Goal: Task Accomplishment & Management: Use online tool/utility

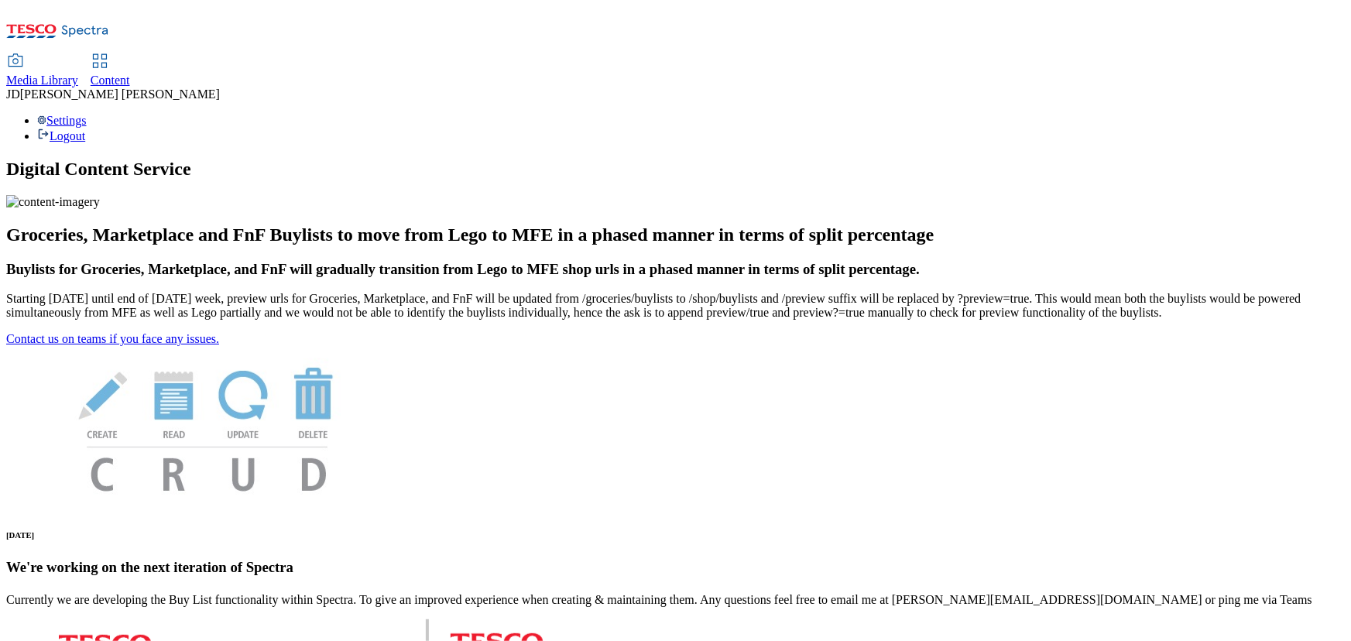
click at [130, 74] on span "Content" at bounding box center [110, 80] width 39 height 13
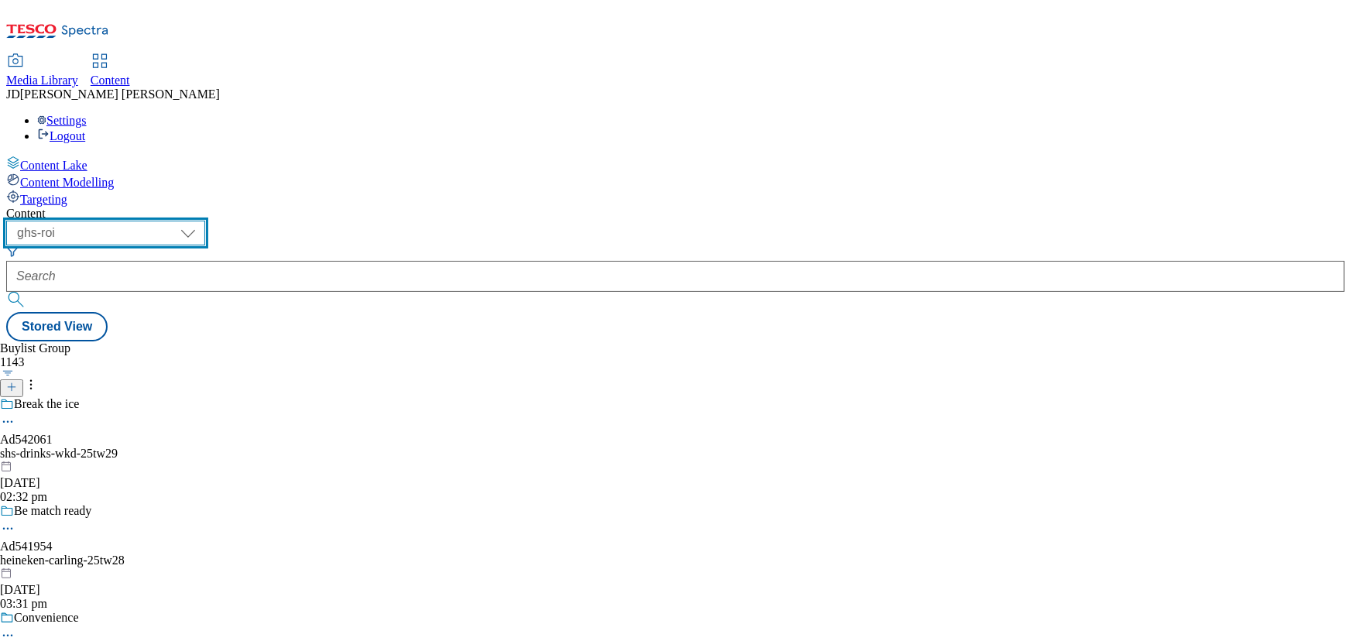
click at [205, 221] on select "ghs-roi ghs-[GEOGRAPHIC_DATA]" at bounding box center [105, 233] width 199 height 25
select select "ghs-[GEOGRAPHIC_DATA]"
click at [201, 221] on select "ghs-roi ghs-[GEOGRAPHIC_DATA]" at bounding box center [105, 233] width 199 height 25
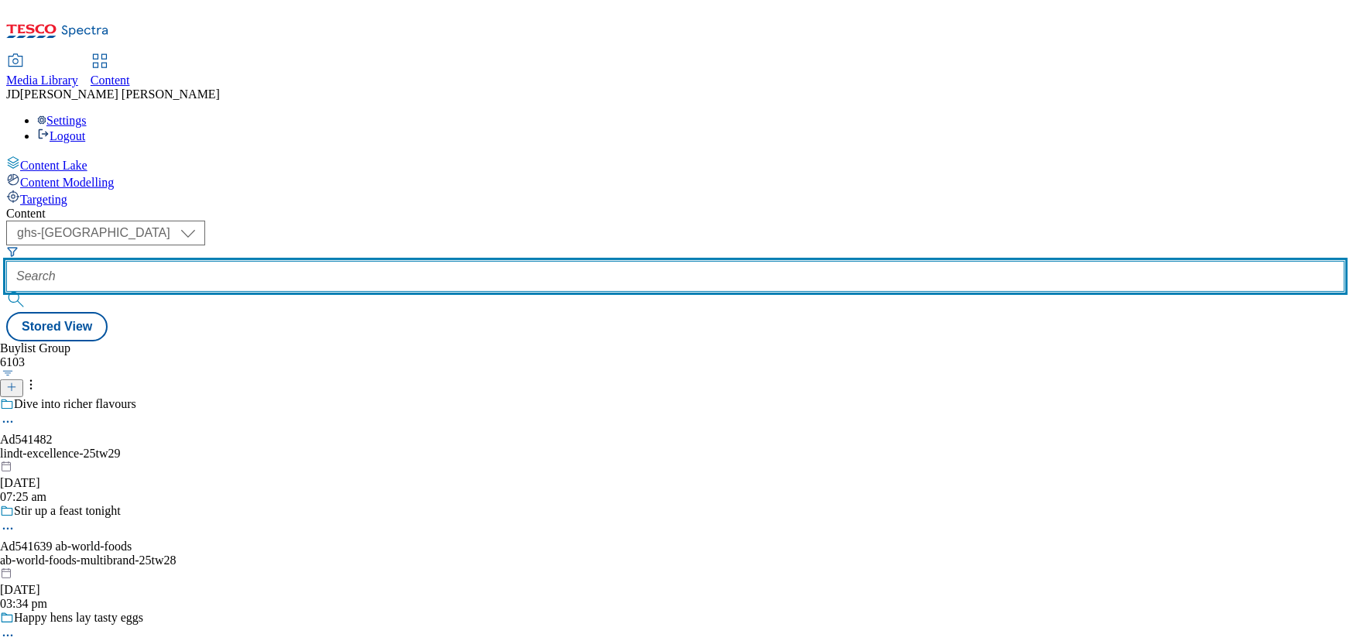
click at [410, 261] on input "text" at bounding box center [675, 276] width 1339 height 31
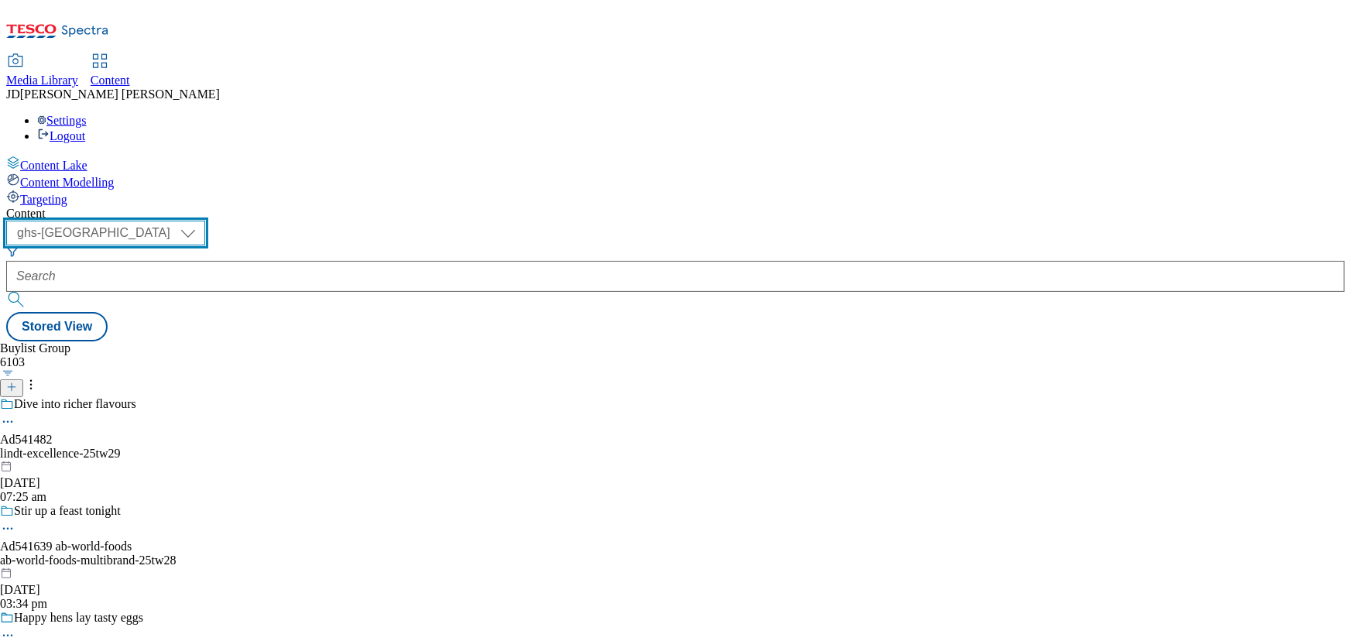
click at [205, 221] on select "ghs-roi ghs-[GEOGRAPHIC_DATA]" at bounding box center [105, 233] width 199 height 25
click at [201, 221] on select "ghs-roi ghs-[GEOGRAPHIC_DATA]" at bounding box center [105, 233] width 199 height 25
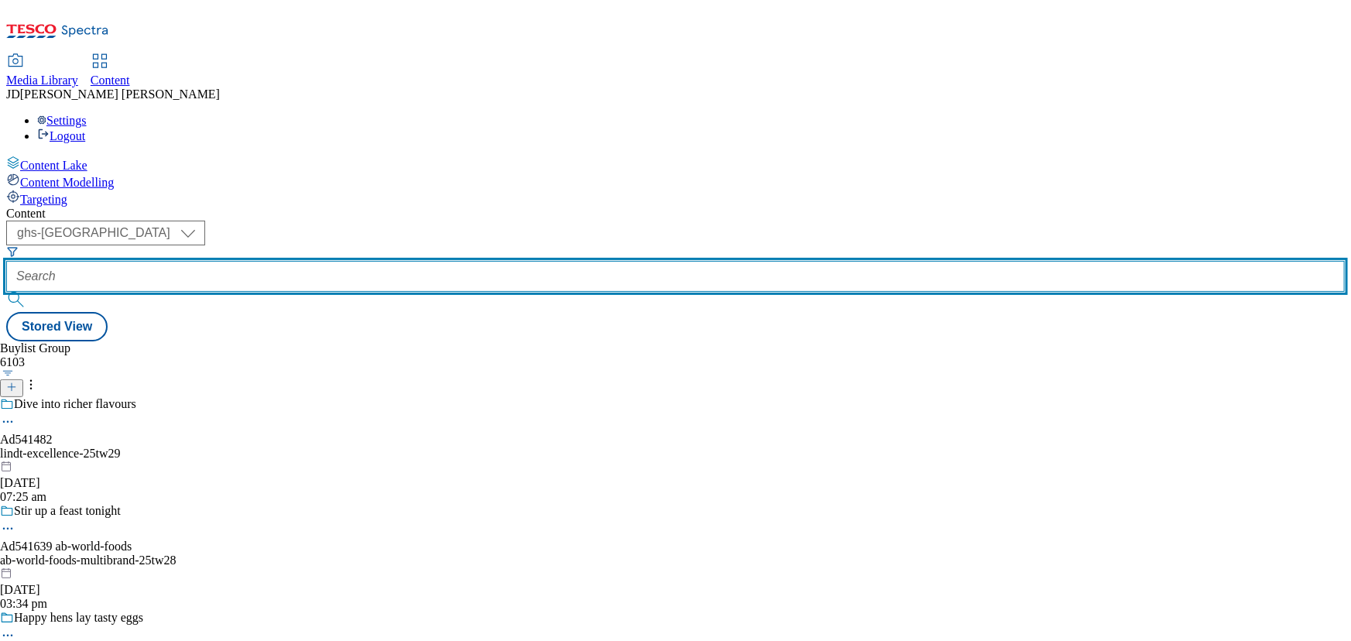
click at [370, 261] on input "text" at bounding box center [675, 276] width 1339 height 31
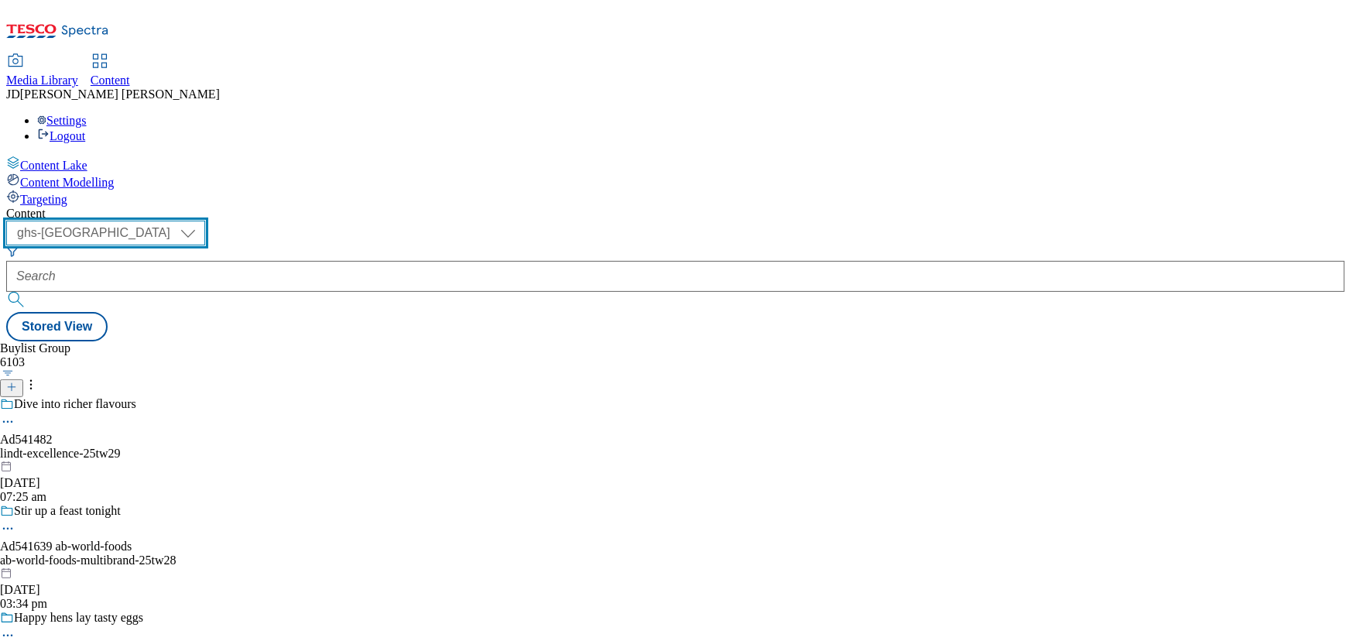
drag, startPoint x: 280, startPoint y: 122, endPoint x: 340, endPoint y: 129, distance: 60.1
click at [205, 221] on select "ghs-roi ghs-[GEOGRAPHIC_DATA]" at bounding box center [105, 233] width 199 height 25
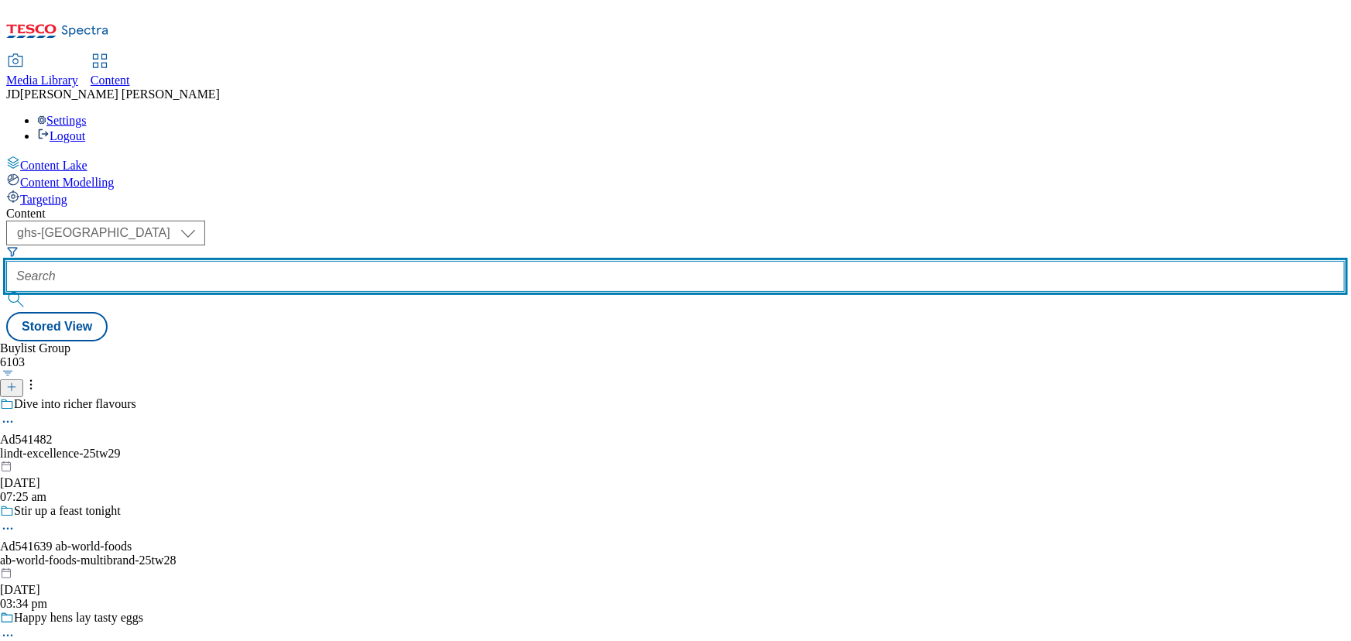
click at [387, 261] on input "text" at bounding box center [675, 276] width 1339 height 31
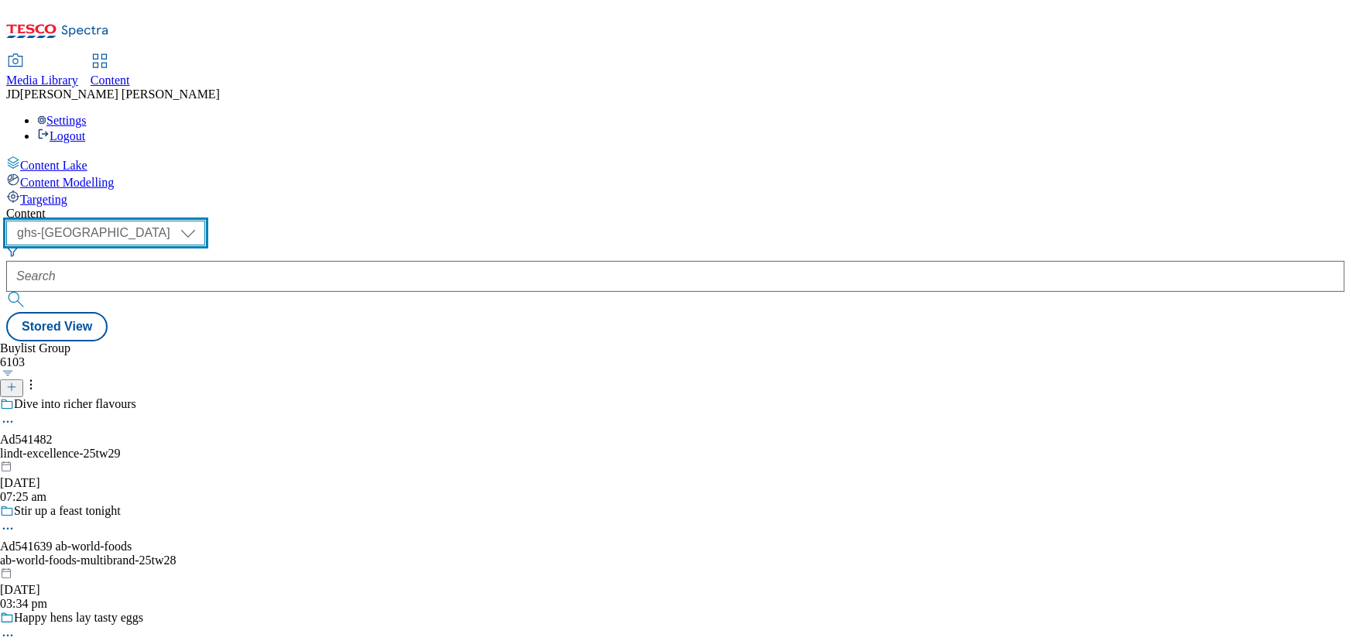
click at [205, 221] on select "ghs-roi ghs-[GEOGRAPHIC_DATA]" at bounding box center [105, 233] width 199 height 25
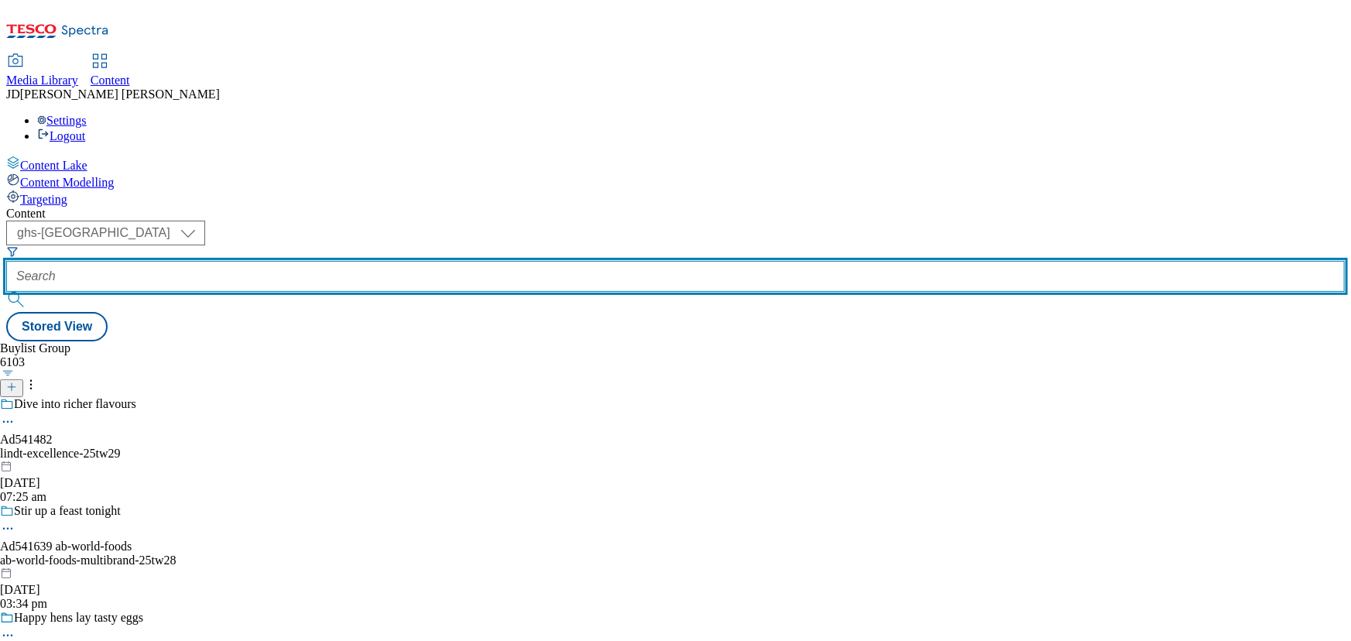
click at [394, 261] on input "text" at bounding box center [675, 276] width 1339 height 31
click at [363, 261] on input "text" at bounding box center [675, 276] width 1339 height 31
paste input "fnf-[DATE]-clothing"
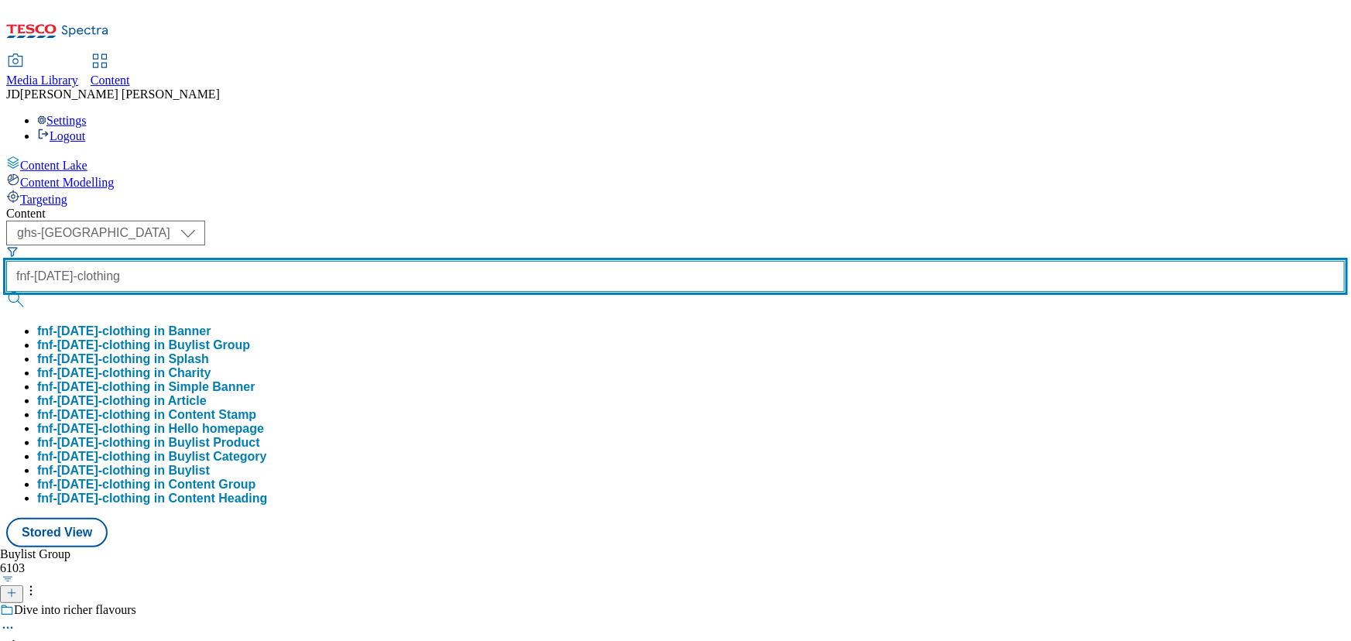
type input "fnf-[DATE]-clothing"
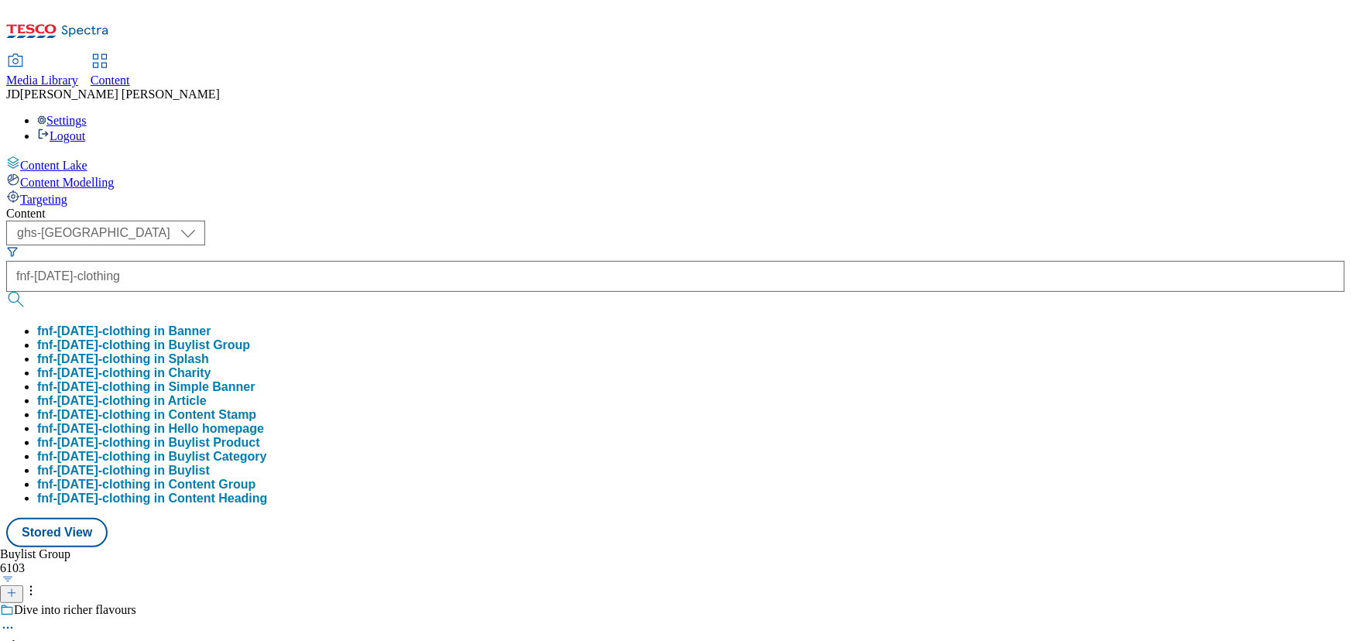
click at [250, 338] on button "fnf-[DATE]-clothing in Buylist Group" at bounding box center [143, 345] width 213 height 14
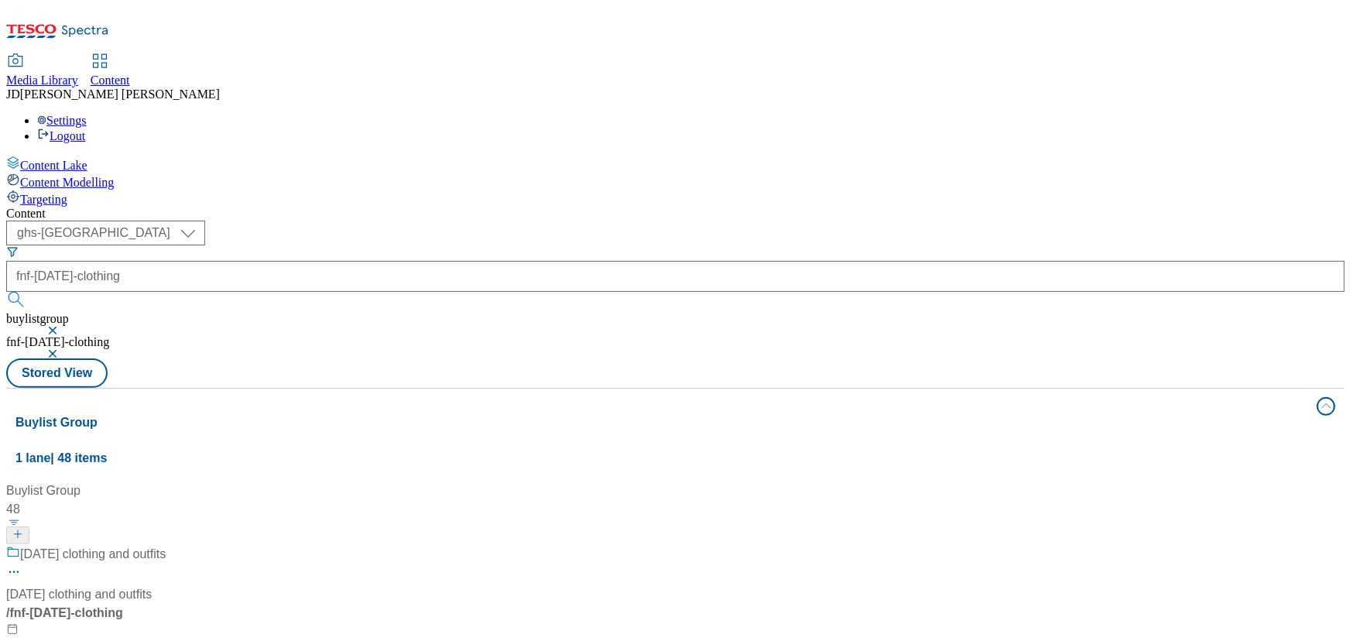
click at [123, 606] on span "/ fnf-[DATE]-clothing" at bounding box center [64, 612] width 117 height 13
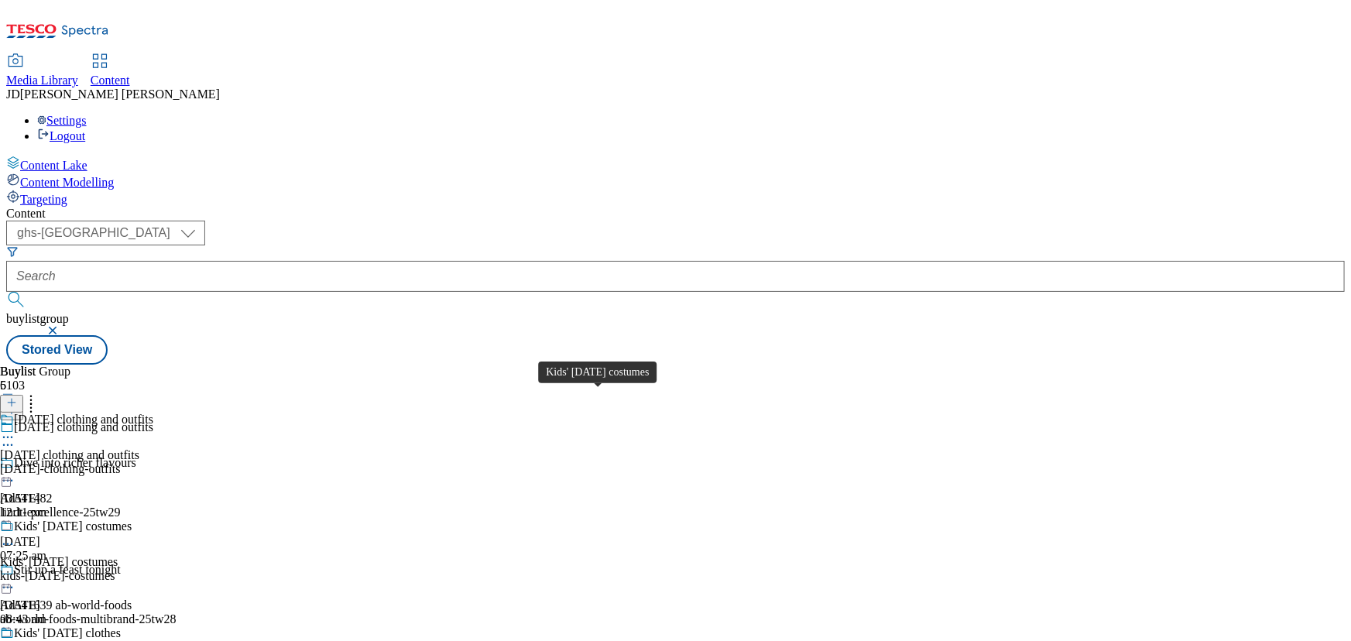
click at [132, 519] on div "Kids' [DATE] costumes" at bounding box center [73, 526] width 118 height 14
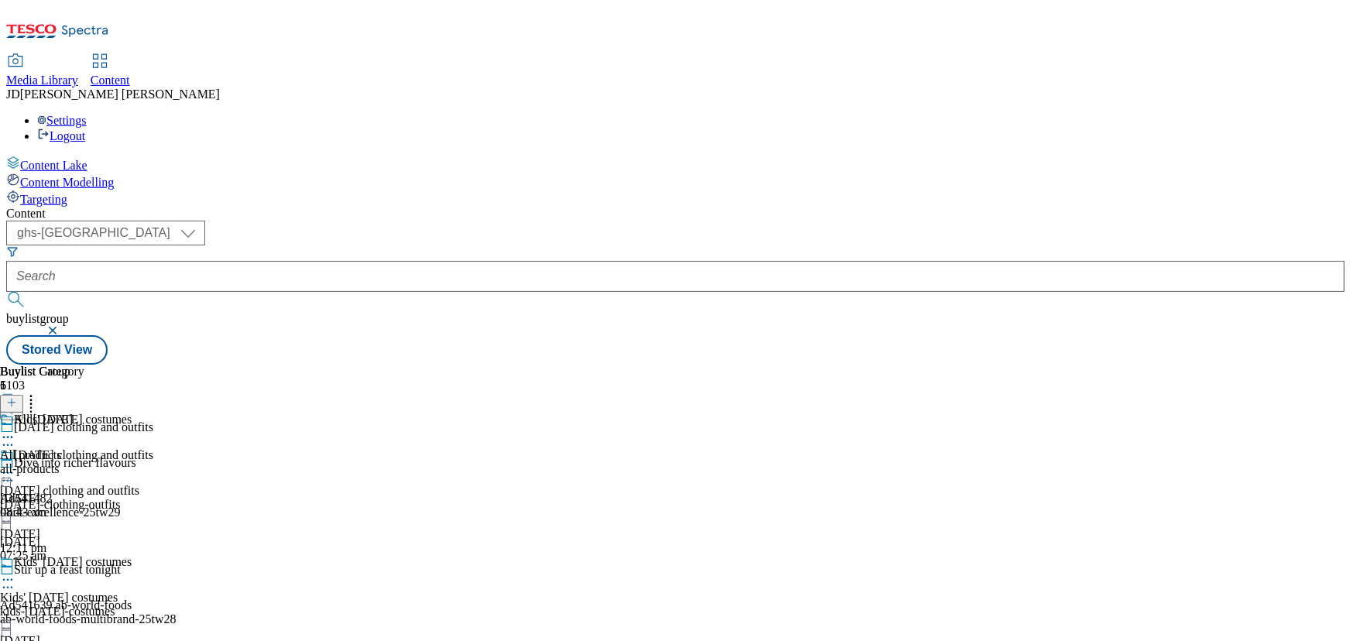
click at [15, 430] on icon at bounding box center [7, 437] width 15 height 15
click at [15, 572] on icon at bounding box center [7, 579] width 15 height 15
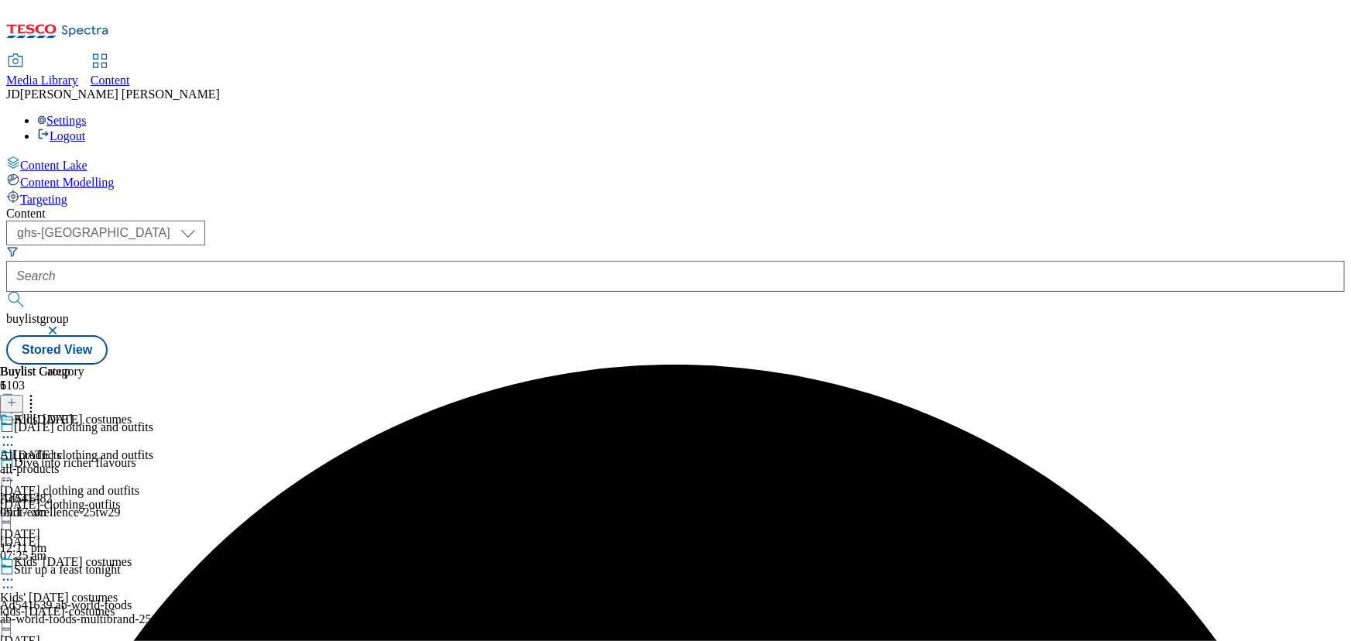
click at [15, 572] on icon at bounding box center [7, 579] width 15 height 15
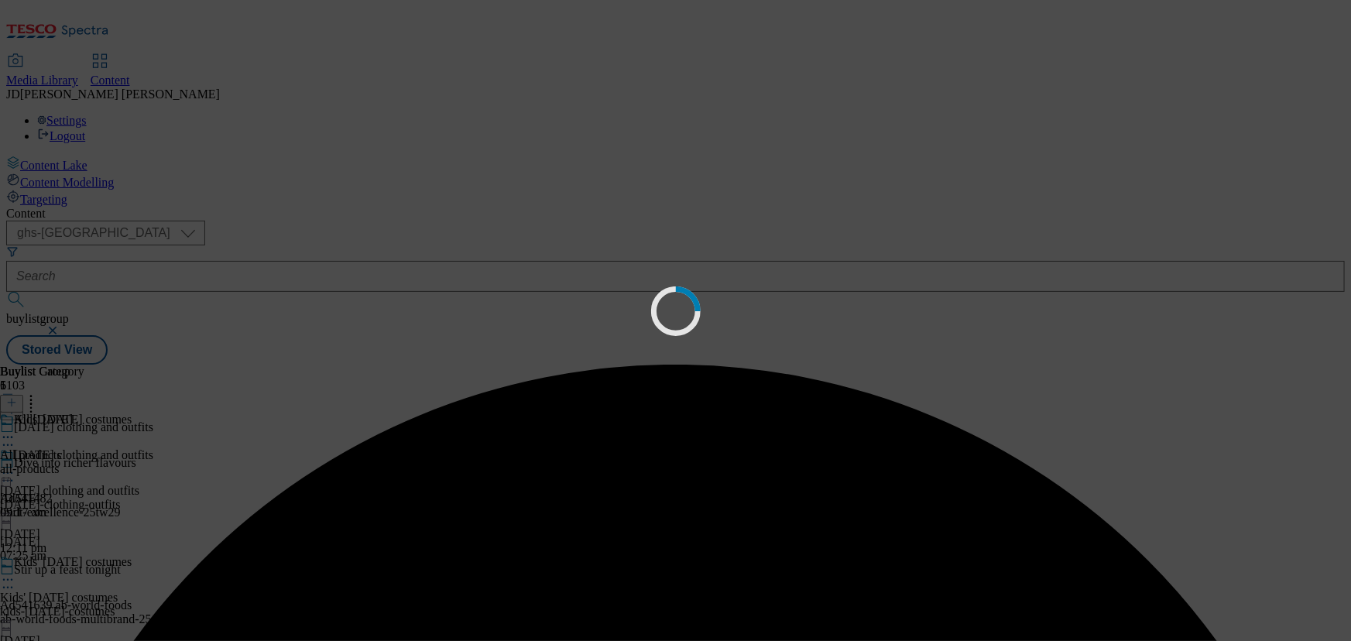
scroll to position [0, 0]
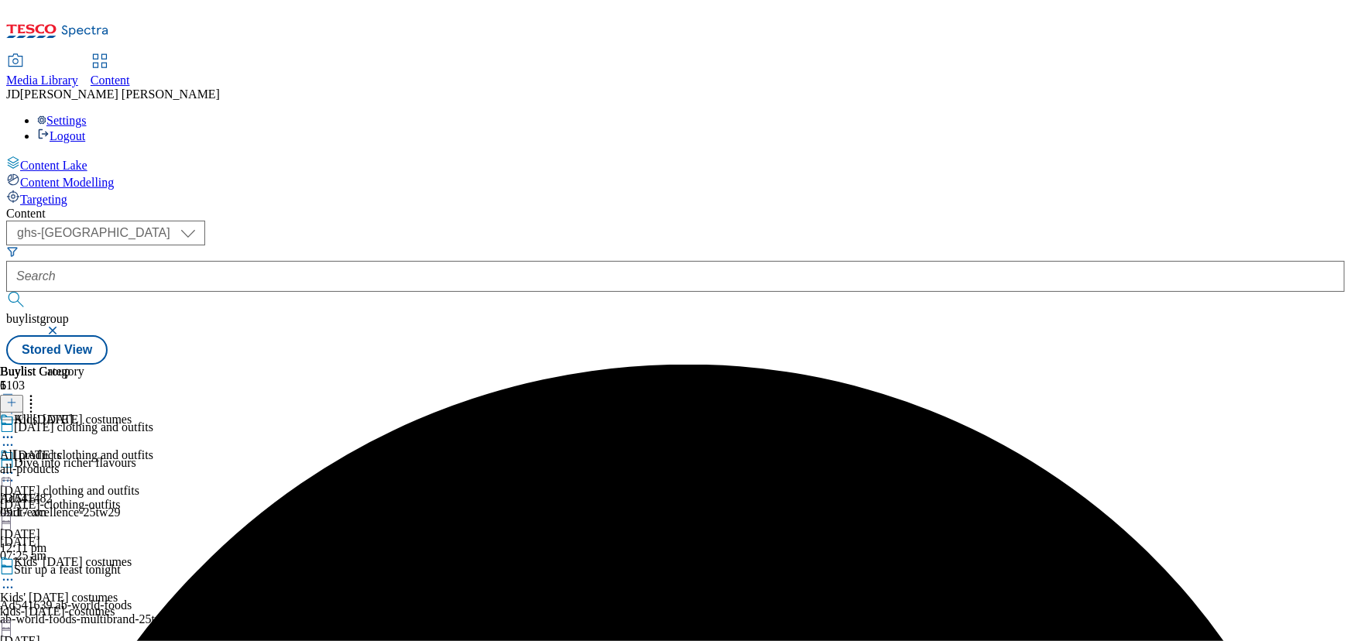
click at [15, 430] on icon at bounding box center [7, 437] width 15 height 15
drag, startPoint x: 836, startPoint y: 449, endPoint x: 840, endPoint y: 416, distance: 33.5
click at [135, 444] on div "All [DATE] Edit Copy Move Reporting Preview Un-preview Open Preview Url Publish…" at bounding box center [67, 568] width 135 height 310
click at [15, 430] on icon at bounding box center [7, 437] width 15 height 15
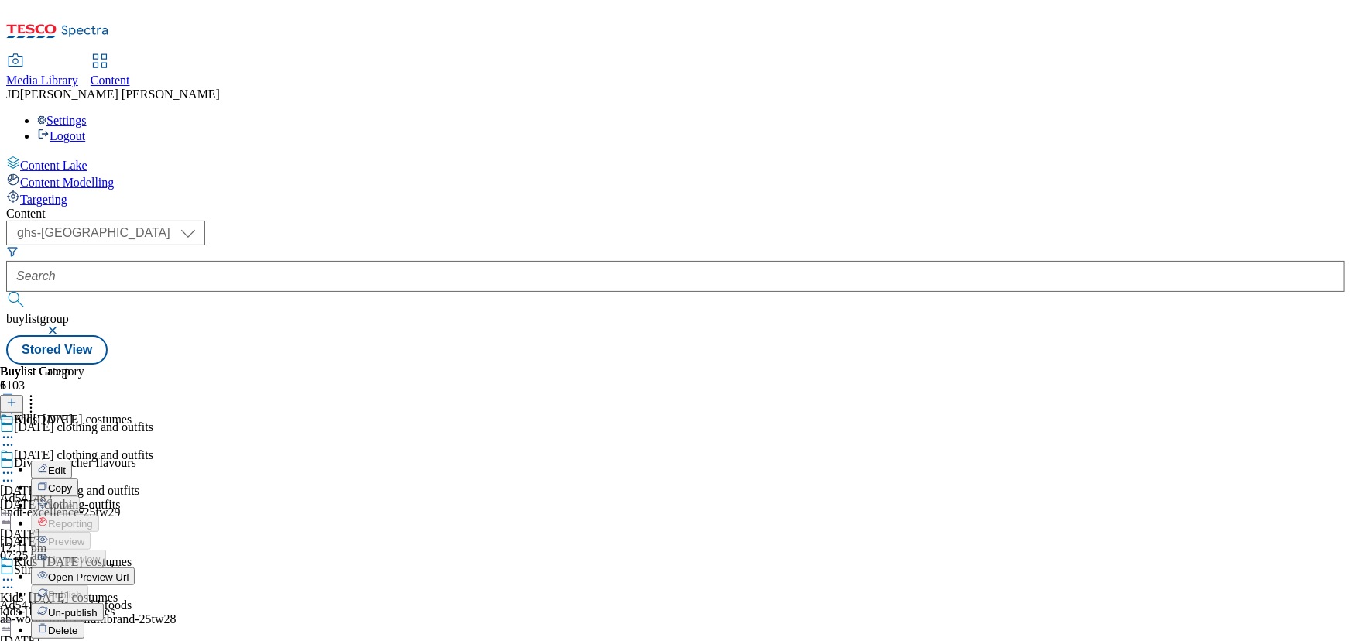
click at [98, 607] on span "Un-publish" at bounding box center [73, 613] width 50 height 12
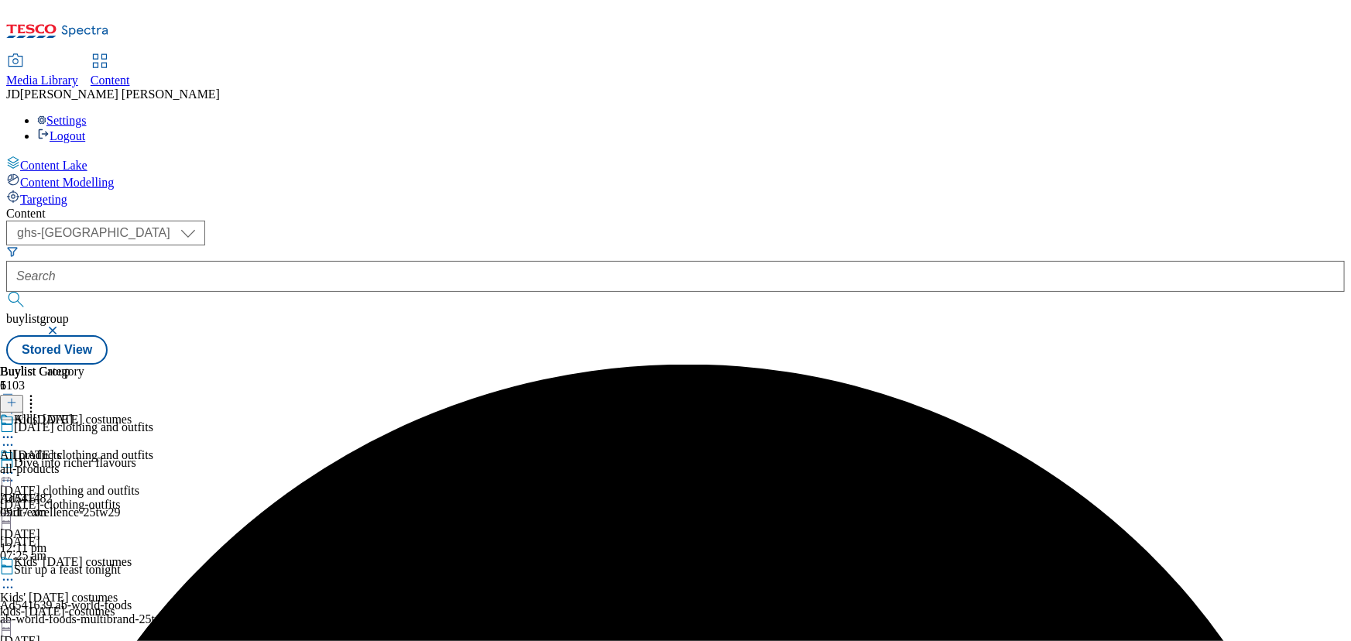
click at [15, 572] on icon at bounding box center [7, 579] width 15 height 15
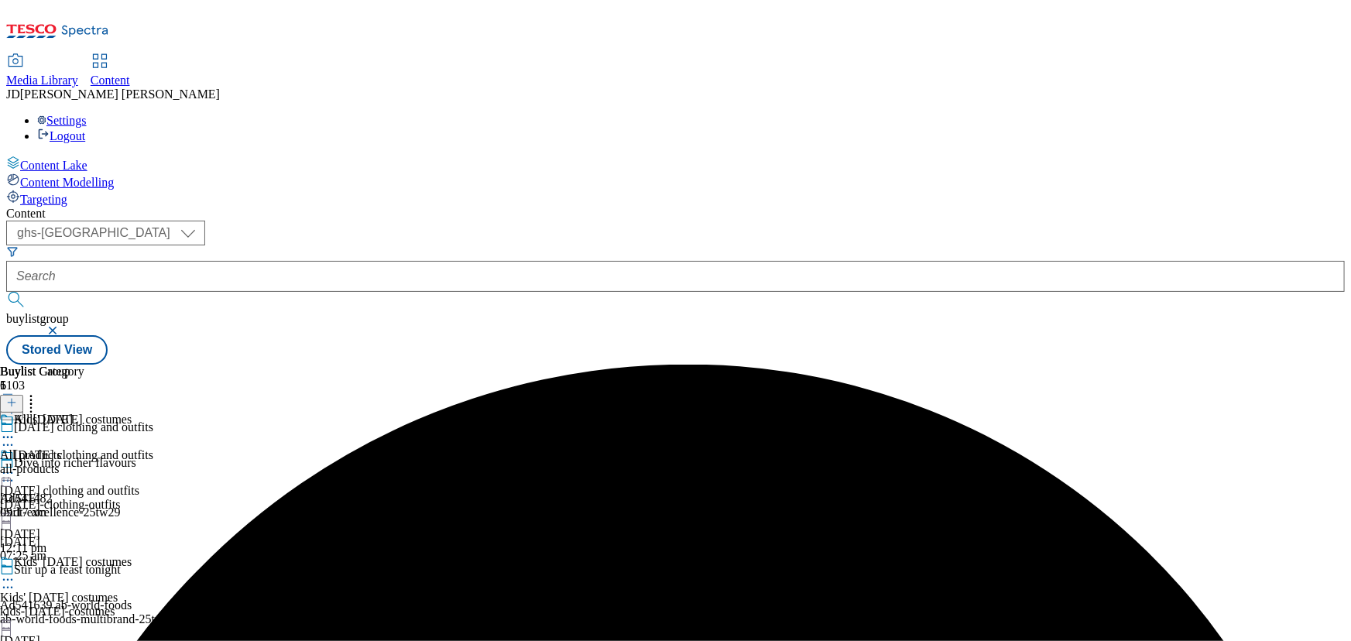
click at [15, 572] on icon at bounding box center [7, 579] width 15 height 15
click at [9, 437] on circle at bounding box center [8, 438] width 2 height 2
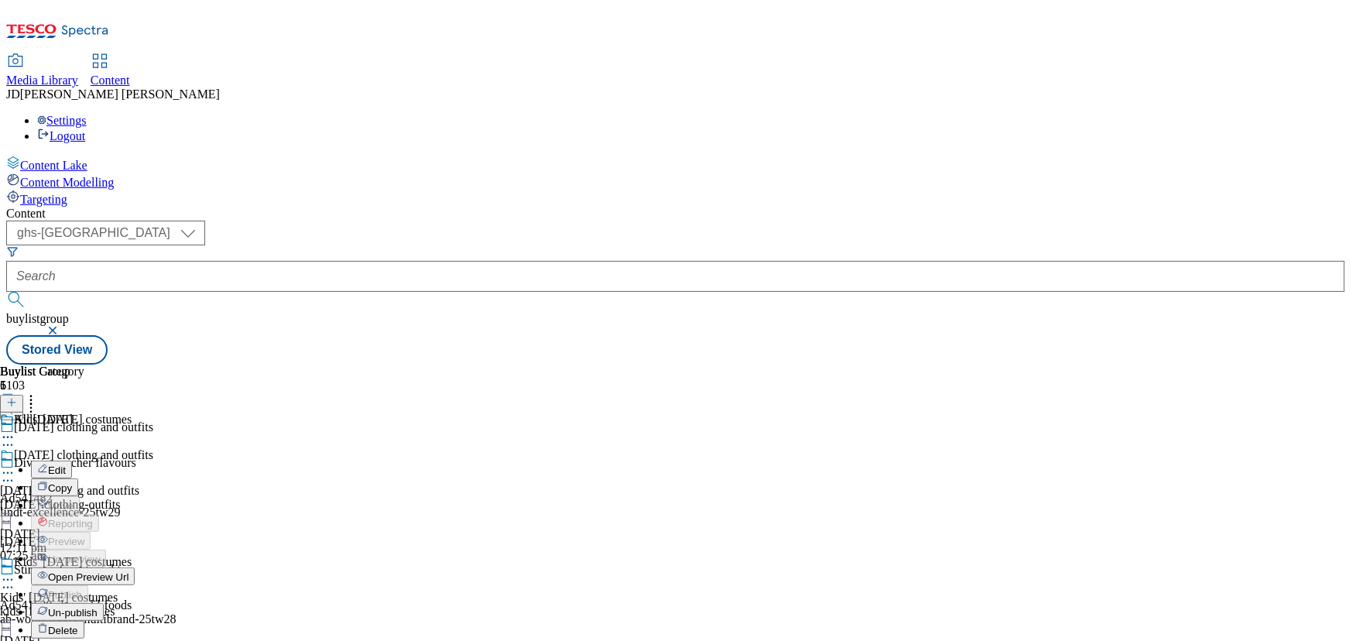
drag, startPoint x: 851, startPoint y: 478, endPoint x: 835, endPoint y: 475, distance: 16.0
click at [135, 478] on div "Edit Copy Move Reporting Preview Un-preview Open Preview Url Publish Un-publish…" at bounding box center [67, 550] width 135 height 178
click at [153, 605] on div "kids-[DATE]-costumes" at bounding box center [76, 612] width 153 height 14
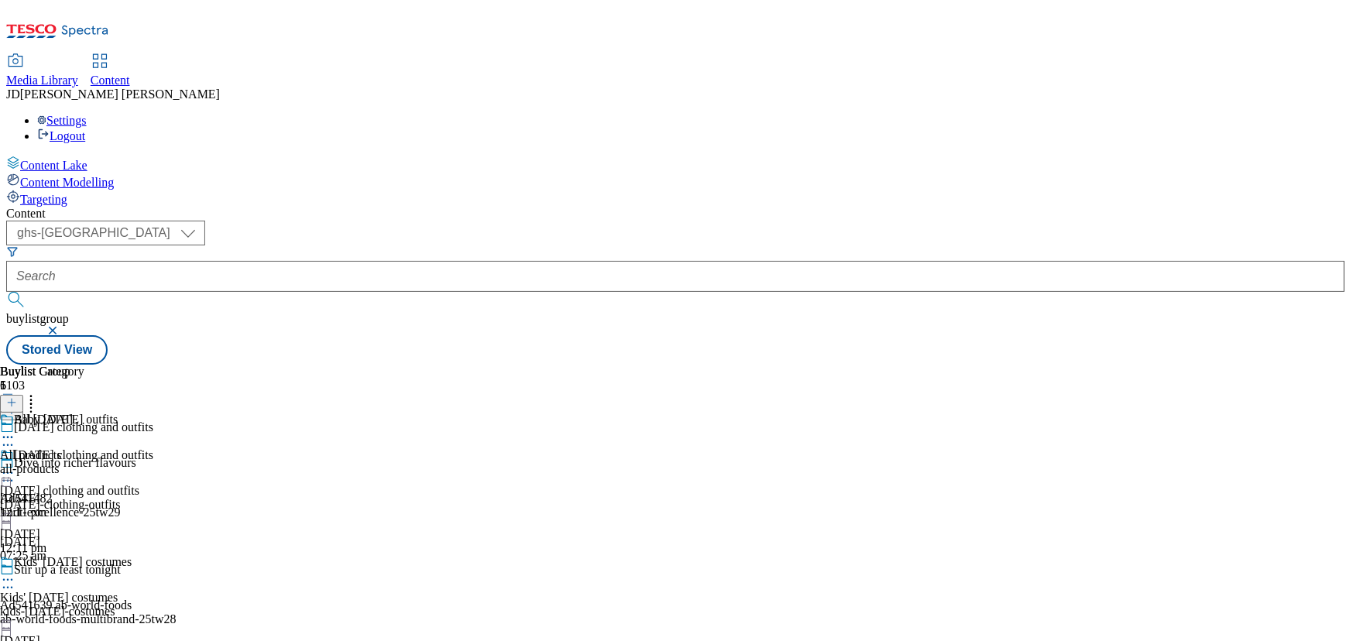
scroll to position [140, 0]
click at [15, 430] on icon at bounding box center [7, 437] width 15 height 15
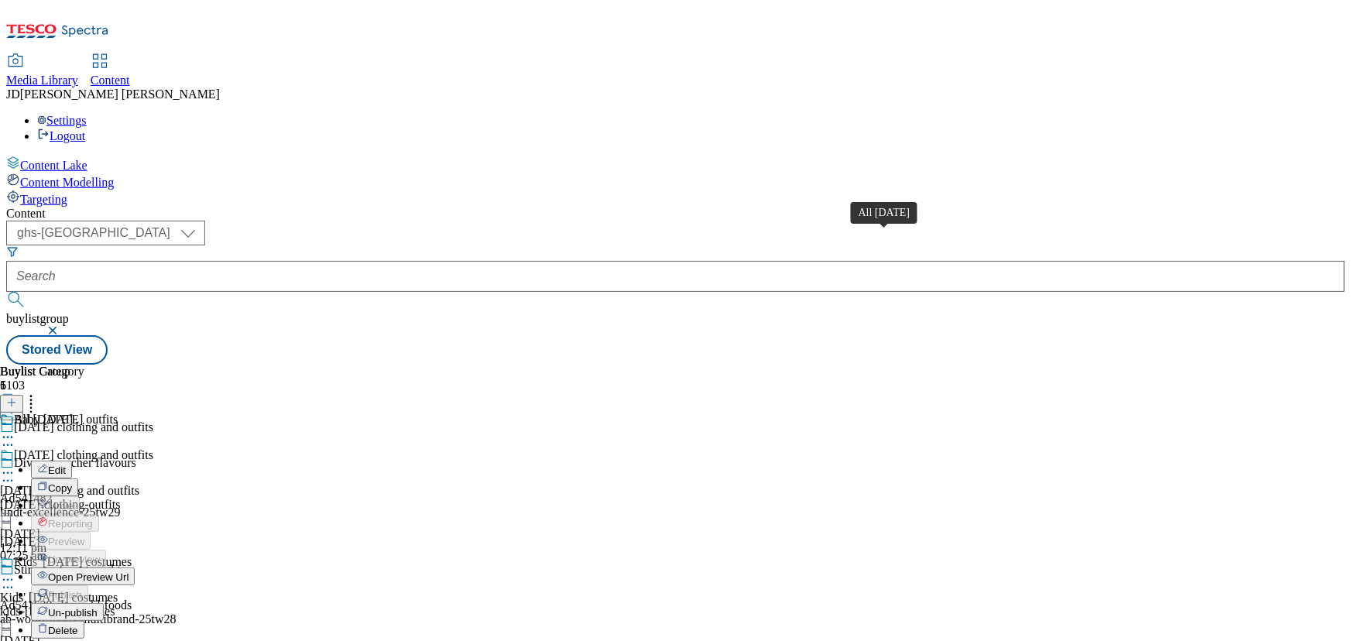
click at [73, 413] on div "All [DATE]" at bounding box center [43, 420] width 59 height 14
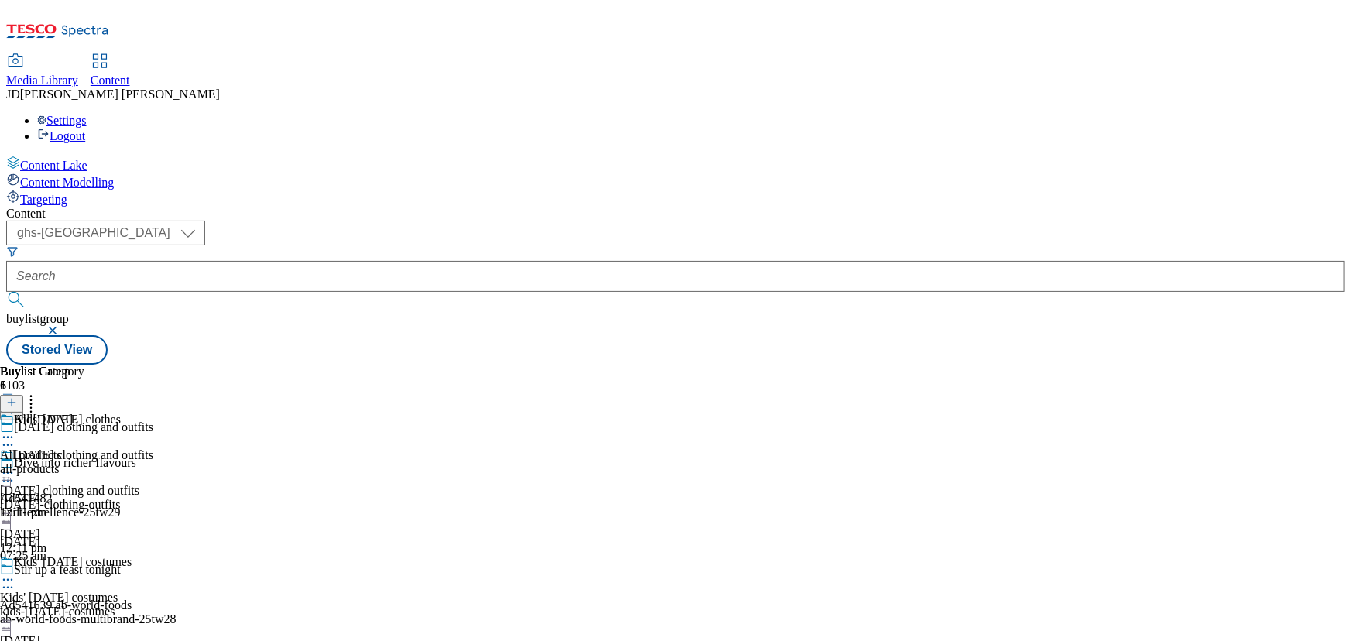
click at [153, 605] on div "kids-[DATE]-costumes" at bounding box center [76, 612] width 153 height 14
click at [84, 462] on div "all-products" at bounding box center [42, 469] width 84 height 14
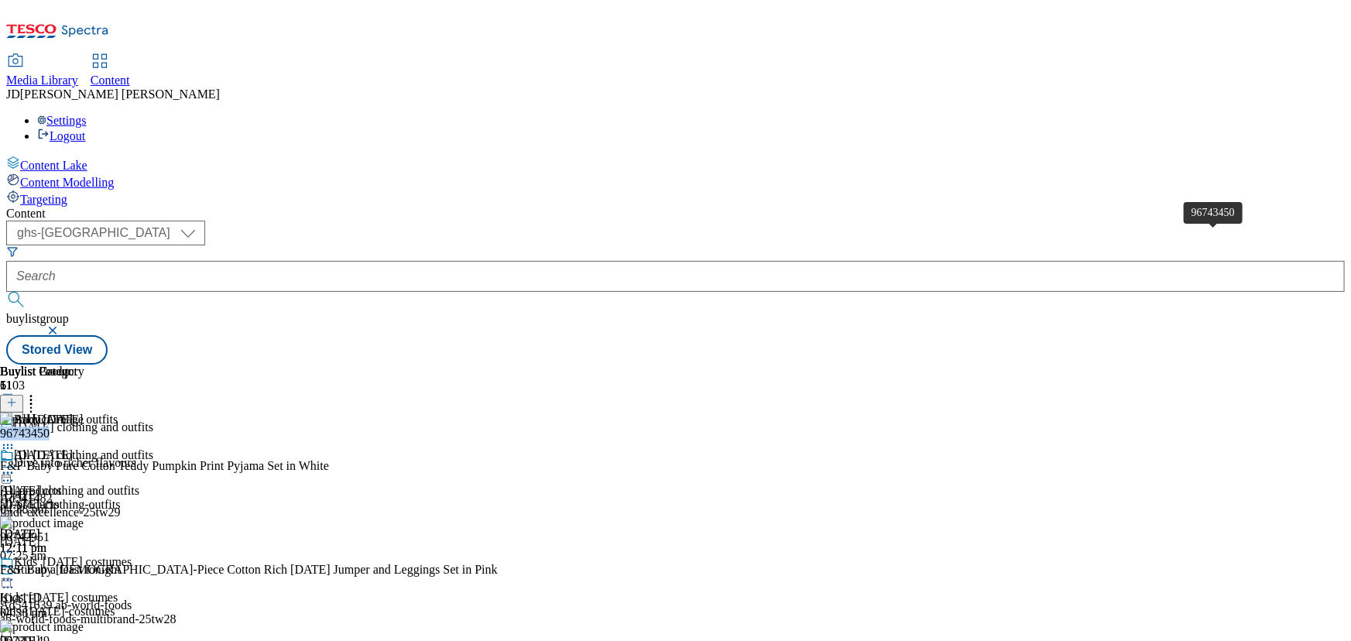
drag, startPoint x: 1155, startPoint y: 240, endPoint x: 1214, endPoint y: 239, distance: 58.8
click at [50, 427] on div "96743450" at bounding box center [25, 434] width 50 height 14
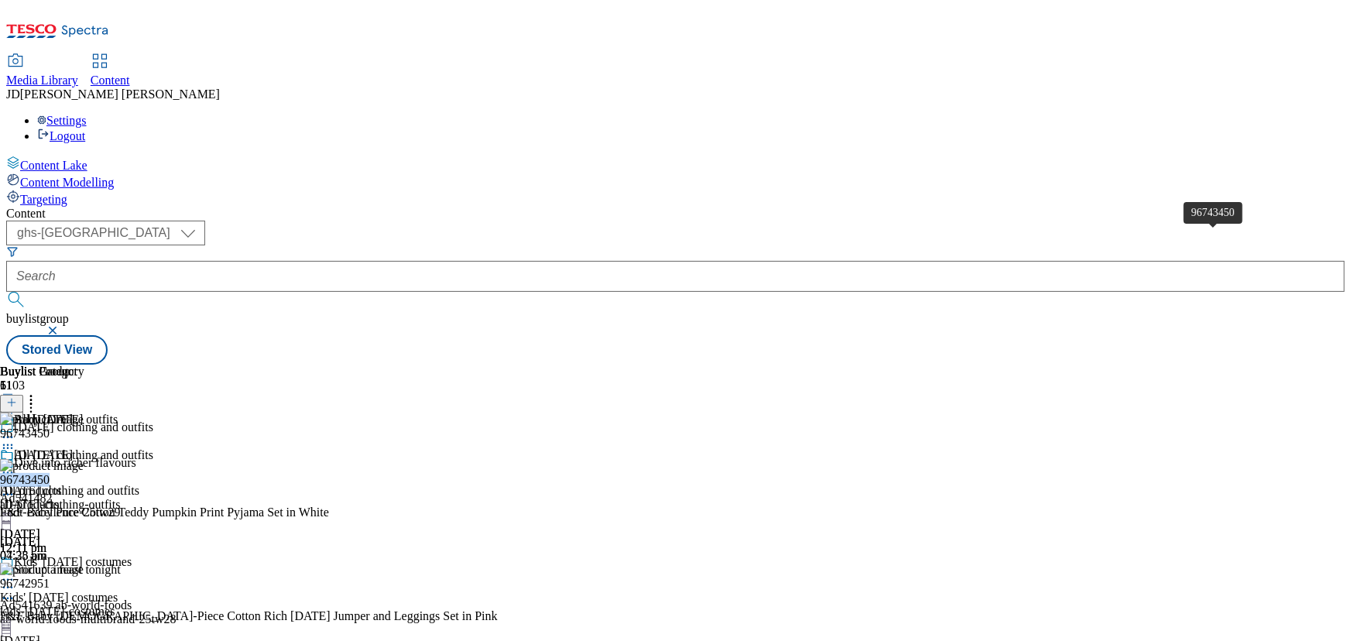
drag, startPoint x: 1154, startPoint y: 238, endPoint x: 1205, endPoint y: 239, distance: 51.9
click at [602, 459] on div "96743450 F&F Baby Pure Cotton Teddy Pumpkin Print Pyjama Set in White [DATE] 04…" at bounding box center [301, 511] width 602 height 104
drag, startPoint x: 1205, startPoint y: 239, endPoint x: 1154, endPoint y: 243, distance: 51.2
click at [50, 473] on div "96743450" at bounding box center [25, 480] width 50 height 14
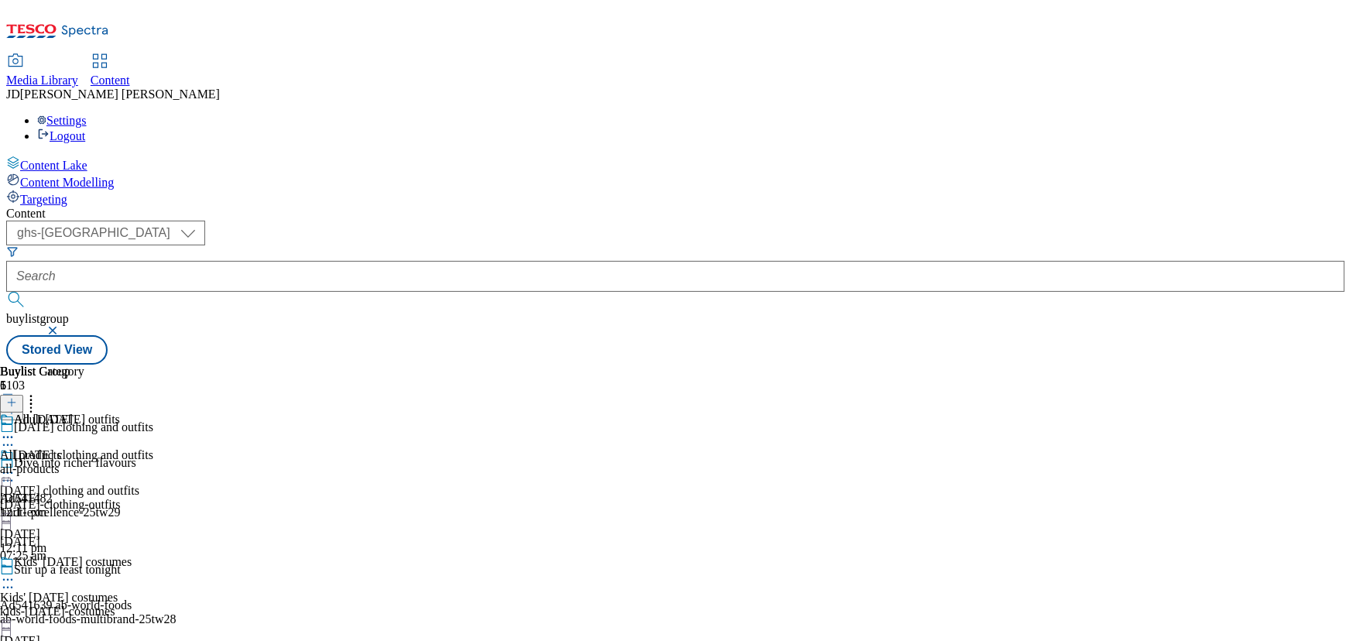
click at [84, 462] on div "all-products" at bounding box center [42, 469] width 84 height 14
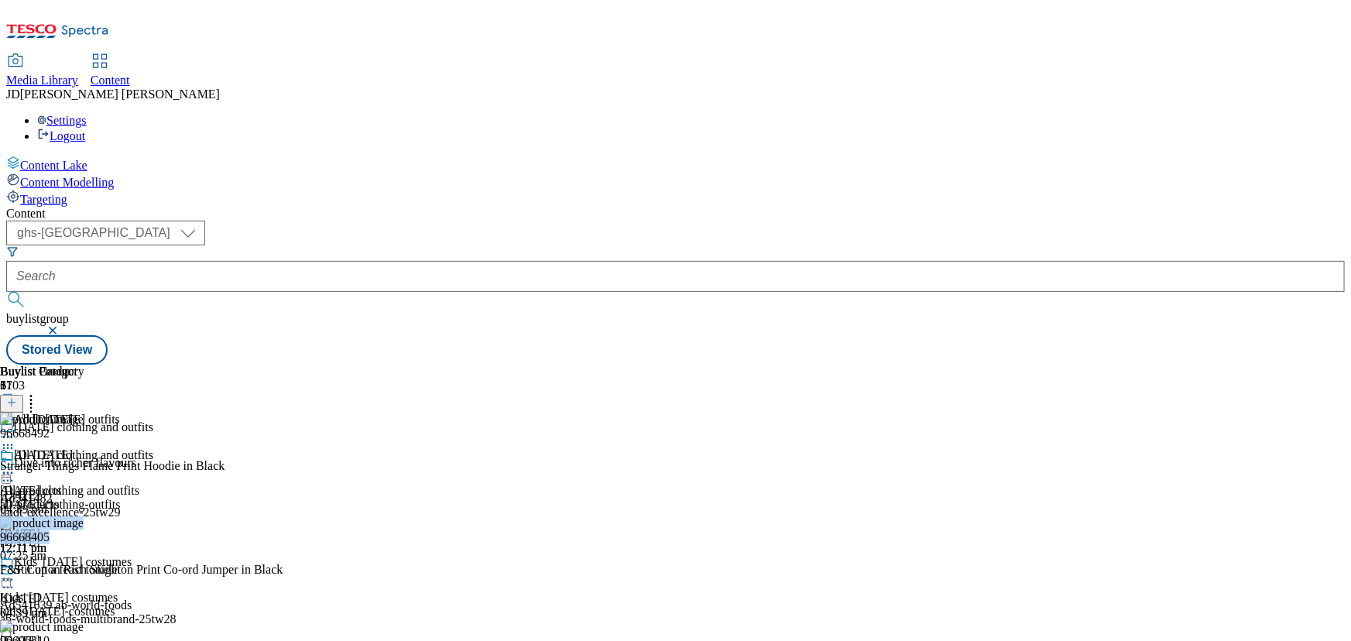
drag, startPoint x: 1213, startPoint y: 401, endPoint x: 1149, endPoint y: 403, distance: 64.3
click at [371, 516] on div "96668405 F&F Cotton Rich Skeleton Print Co-ord Jumper in Black [DATE] 04:39 pm" at bounding box center [185, 568] width 371 height 104
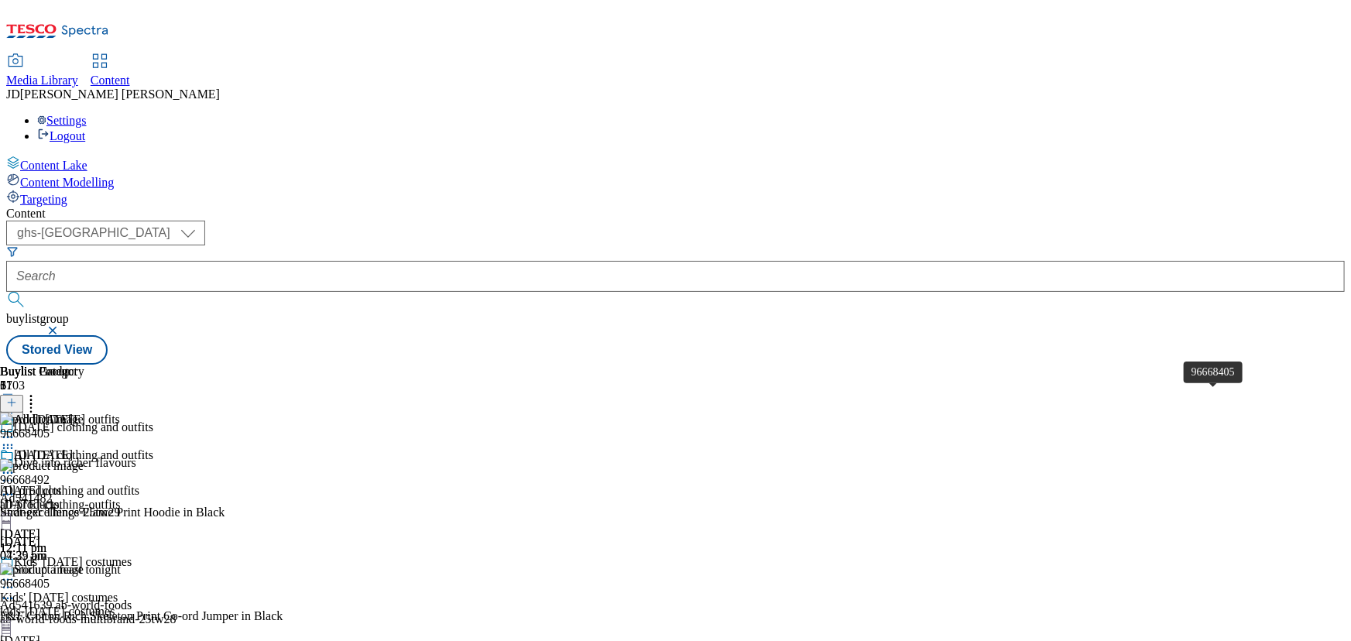
drag, startPoint x: 1166, startPoint y: 398, endPoint x: 983, endPoint y: 457, distance: 192.0
click at [84, 457] on div "All [DATE] All products all-products [DATE] 12:11 pm" at bounding box center [42, 501] width 84 height 107
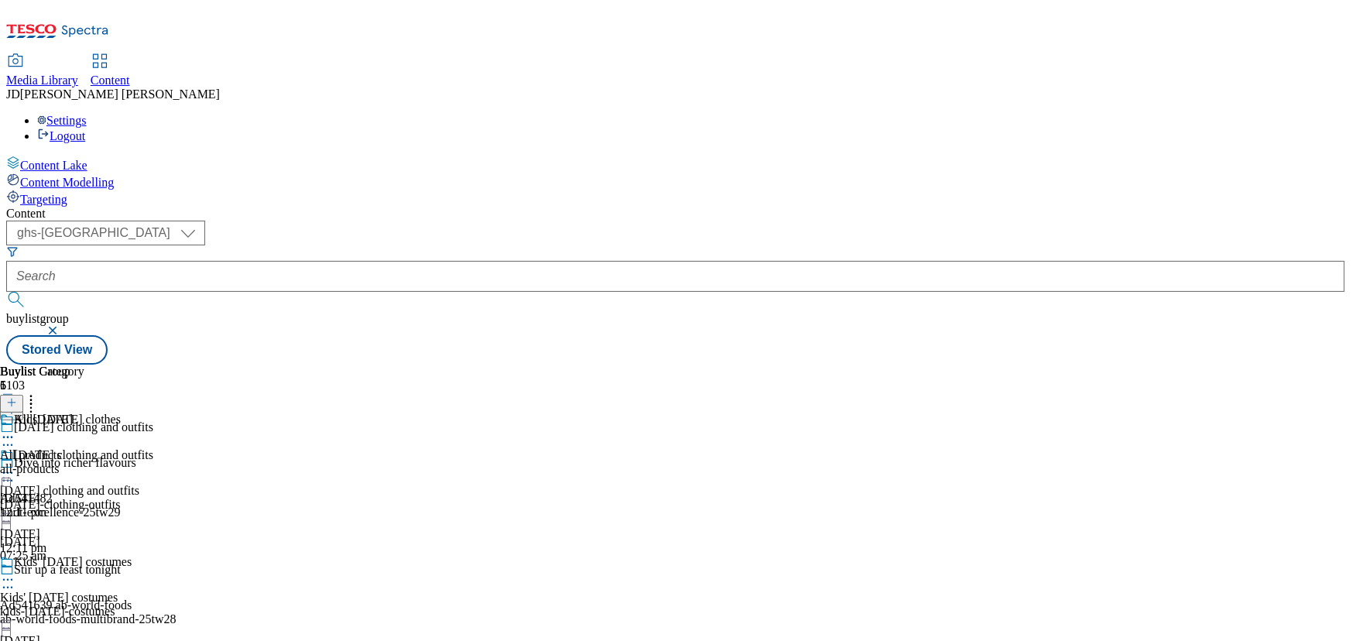
click at [84, 413] on div "All [DATE]" at bounding box center [42, 431] width 84 height 36
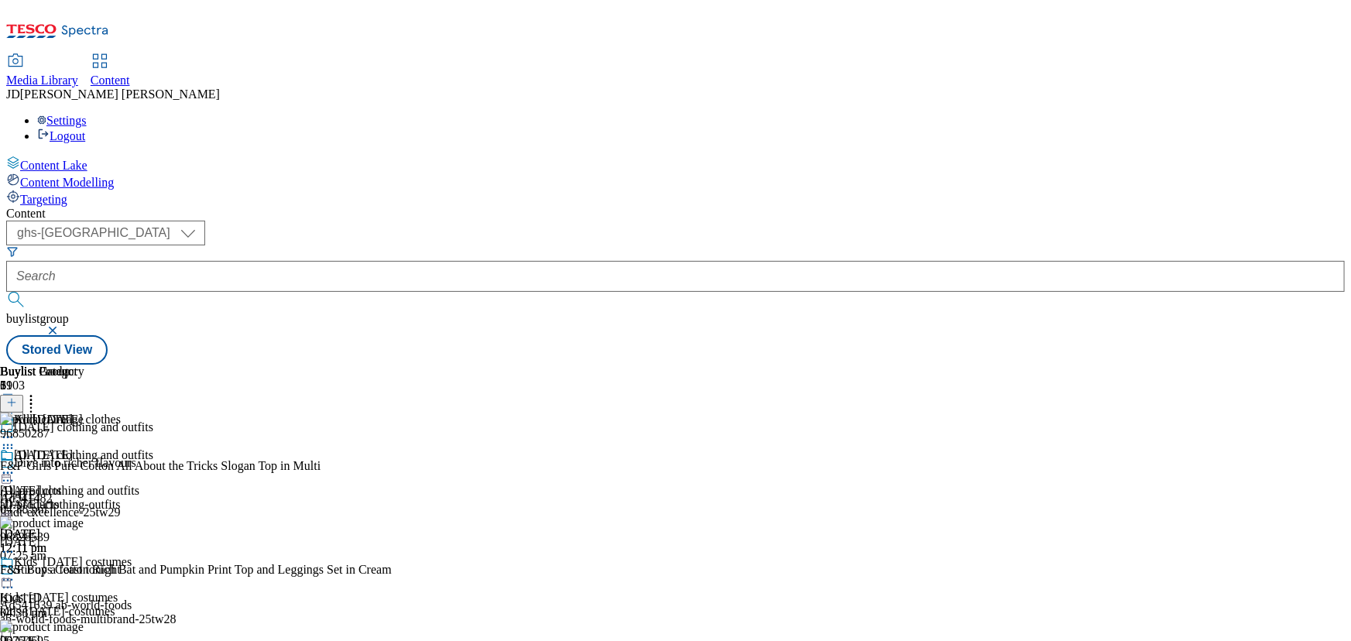
click at [17, 397] on icon at bounding box center [11, 402] width 11 height 11
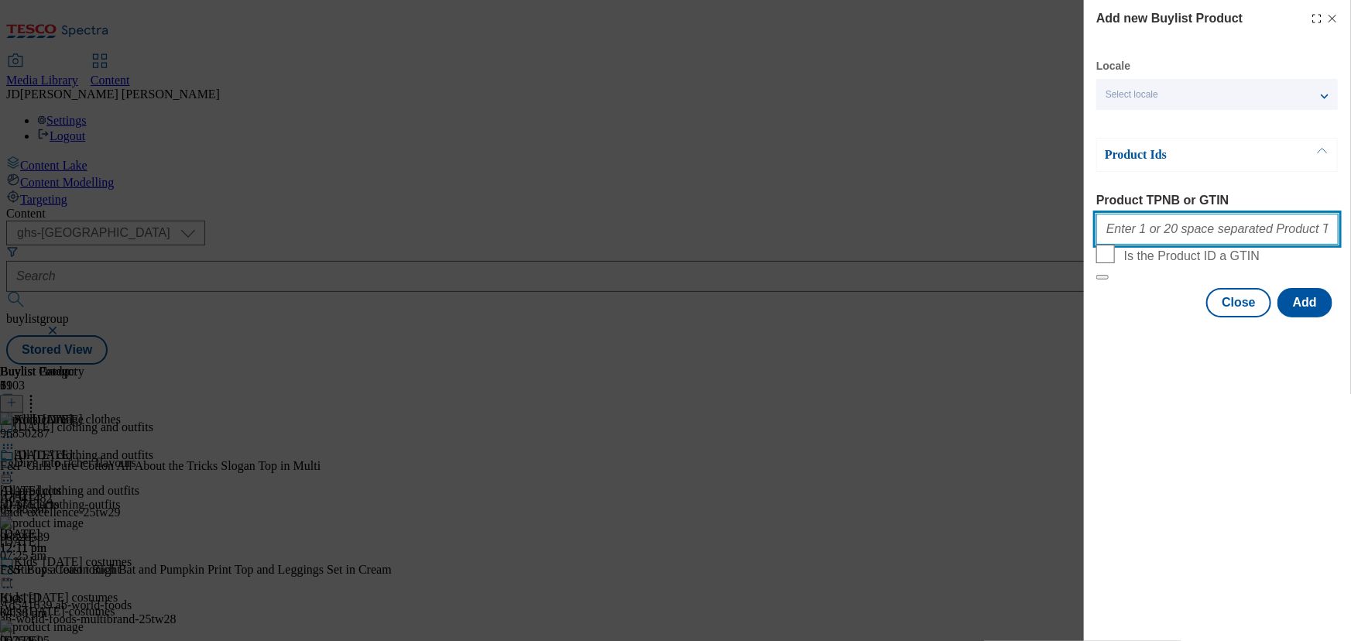
click at [1115, 229] on input "Product TPNB or GTIN" at bounding box center [1217, 229] width 242 height 31
type input "966684"
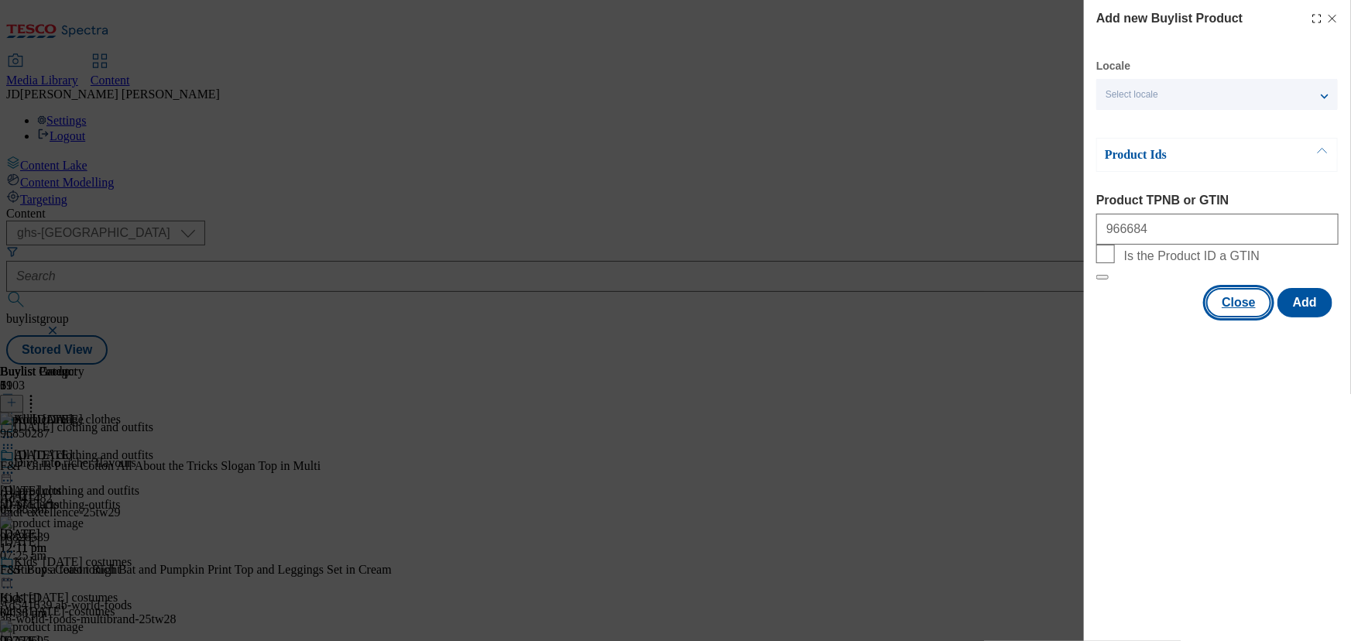
drag, startPoint x: 1254, startPoint y: 339, endPoint x: 1210, endPoint y: 339, distance: 44.1
click at [1253, 317] on button "Close" at bounding box center [1238, 302] width 65 height 29
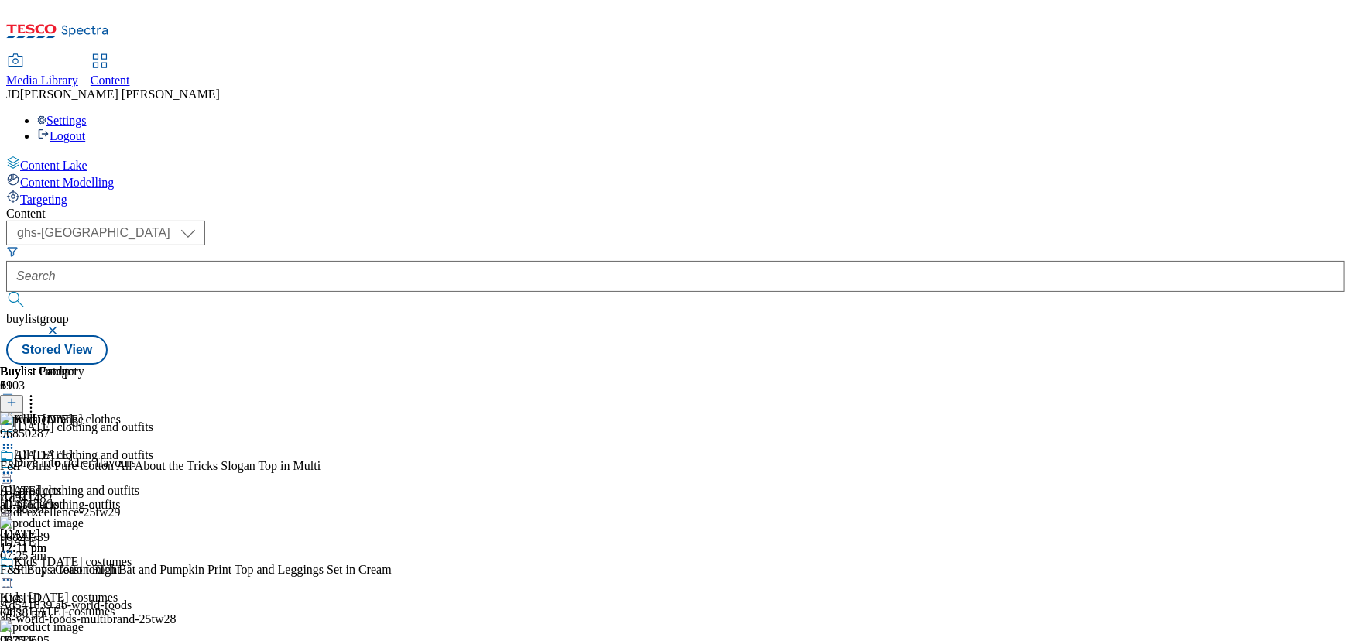
scroll to position [24, 0]
click at [153, 555] on div "Kids' [DATE] costumes Kids' [DATE] costumes kids-[DATE]-costumes [DATE] 09:17 am" at bounding box center [76, 608] width 153 height 107
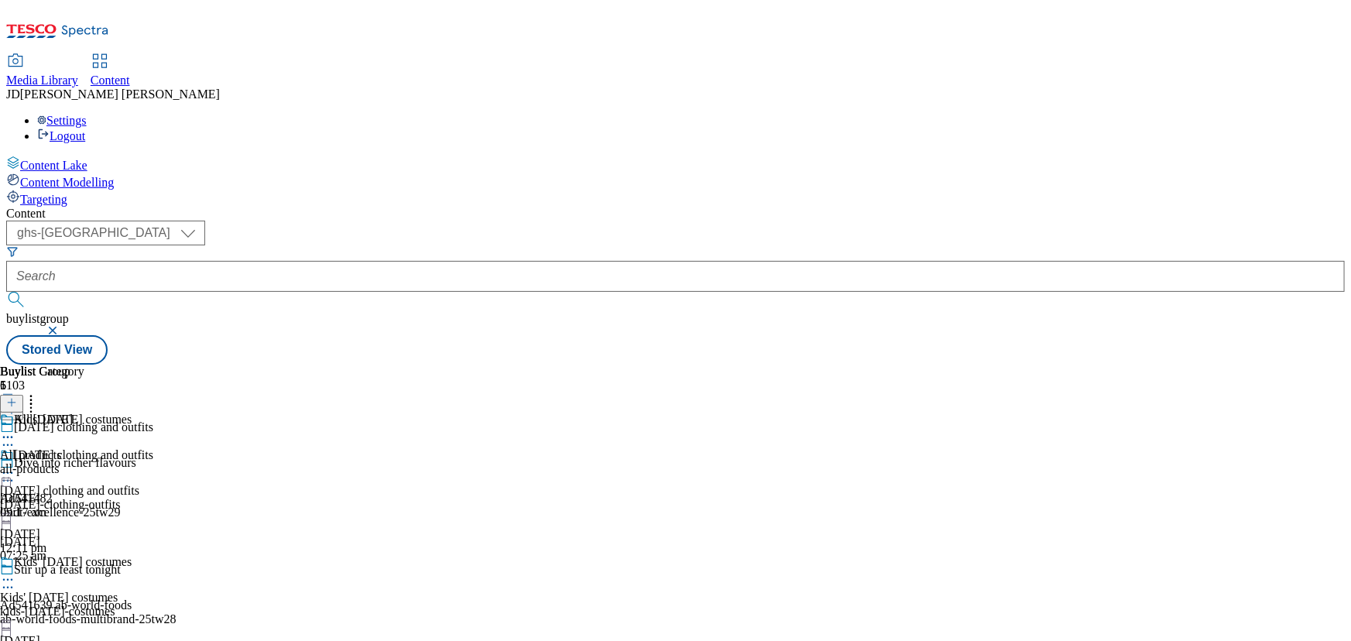
click at [84, 413] on div "All [DATE]" at bounding box center [42, 431] width 84 height 36
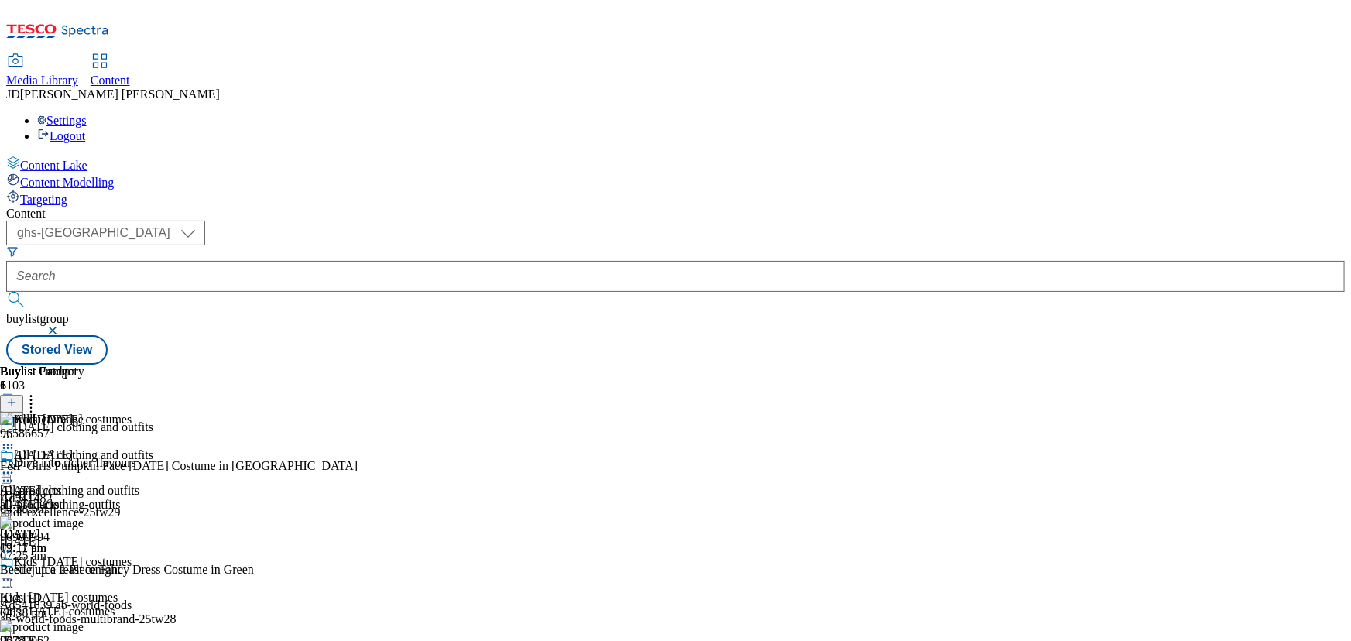
click at [17, 397] on icon at bounding box center [11, 402] width 11 height 11
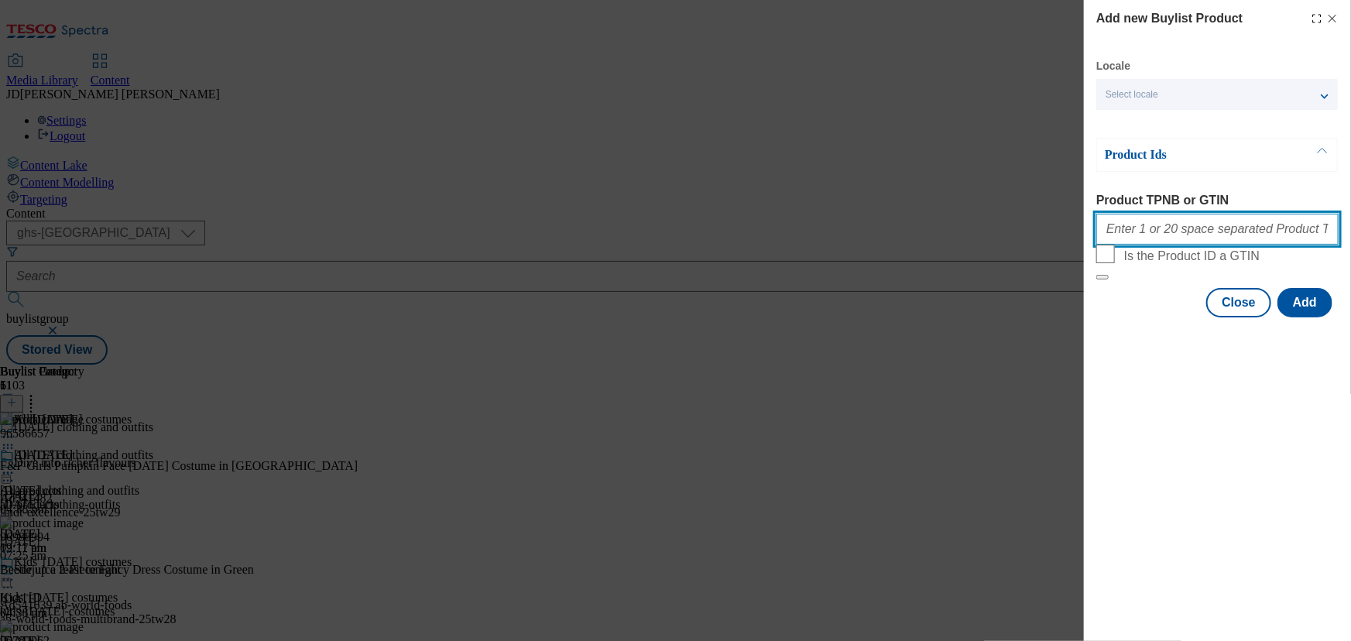
click at [1168, 235] on input "Product TPNB or GTIN" at bounding box center [1217, 229] width 242 height 31
type input "96668405"
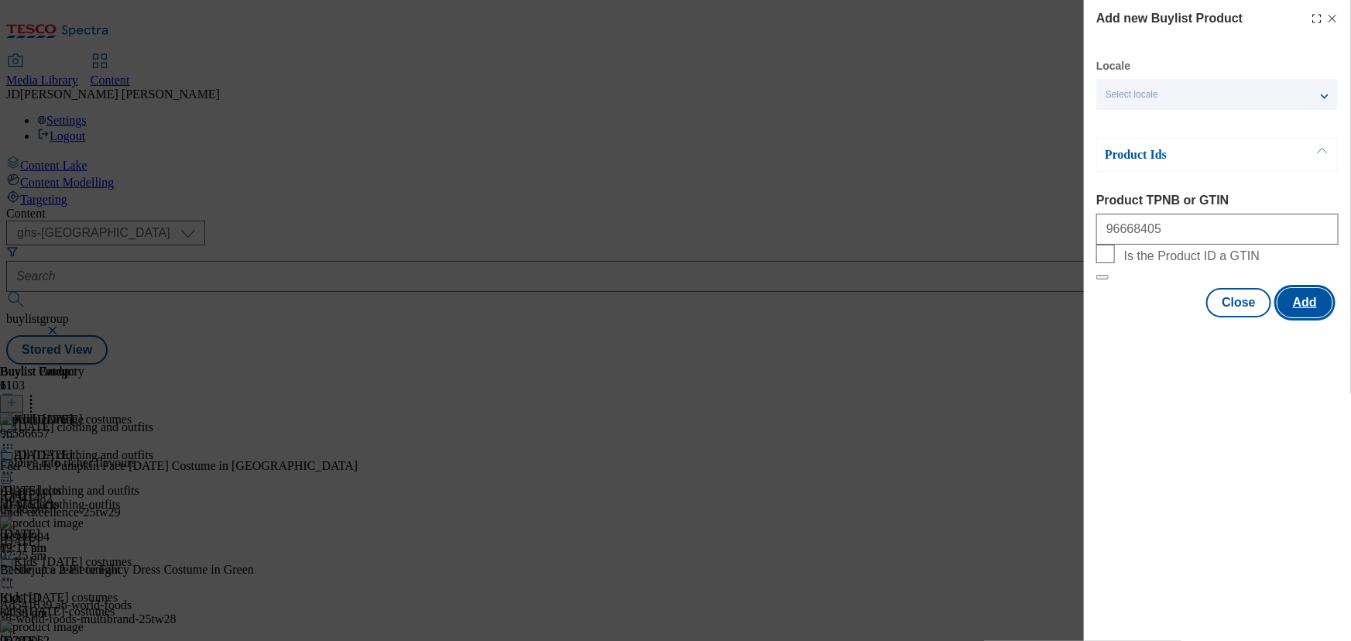
click at [1315, 317] on button "Add" at bounding box center [1304, 302] width 55 height 29
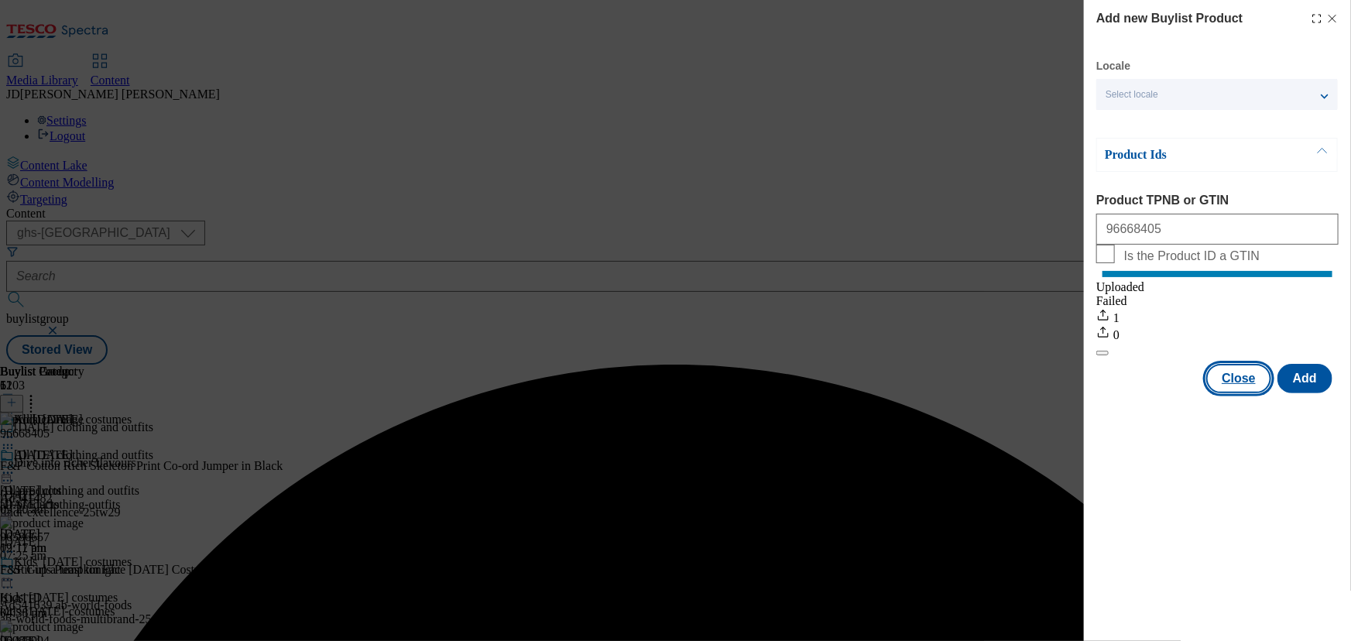
click at [1239, 393] on button "Close" at bounding box center [1238, 378] width 65 height 29
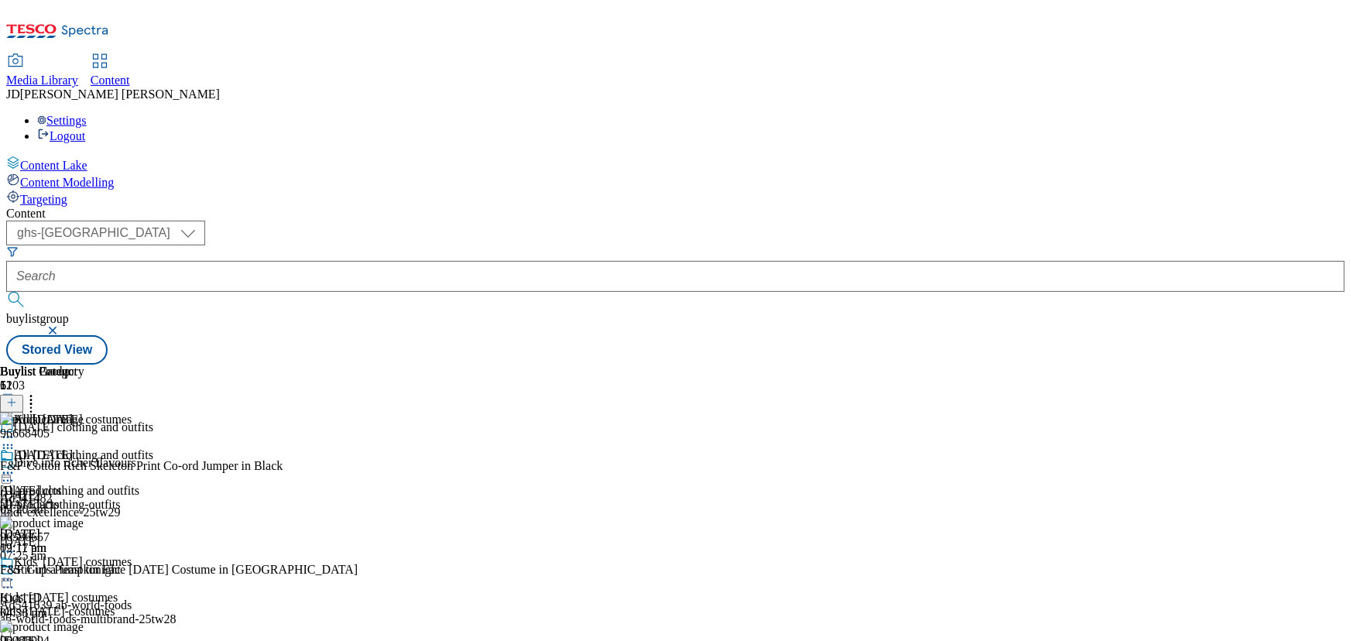
click at [15, 465] on icon at bounding box center [7, 472] width 15 height 15
click at [100, 589] on span "Un-preview" at bounding box center [74, 595] width 52 height 12
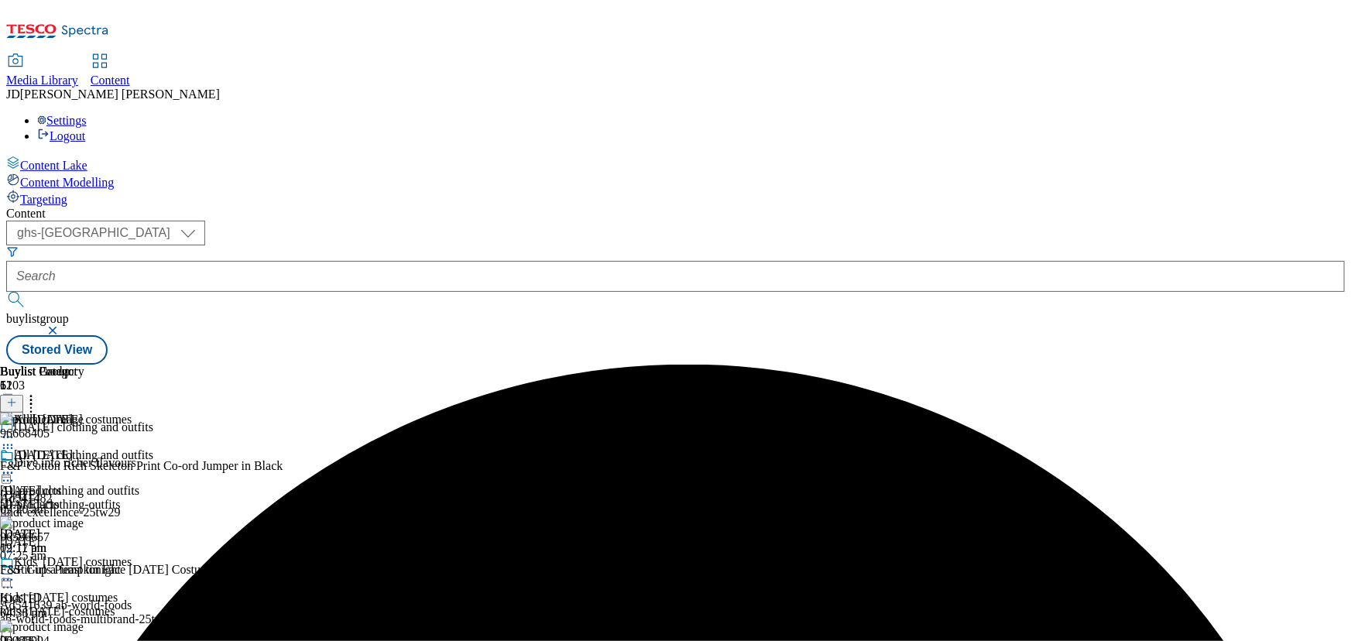
click at [15, 465] on icon at bounding box center [7, 472] width 15 height 15
click at [72, 496] on button "Edit" at bounding box center [51, 505] width 41 height 18
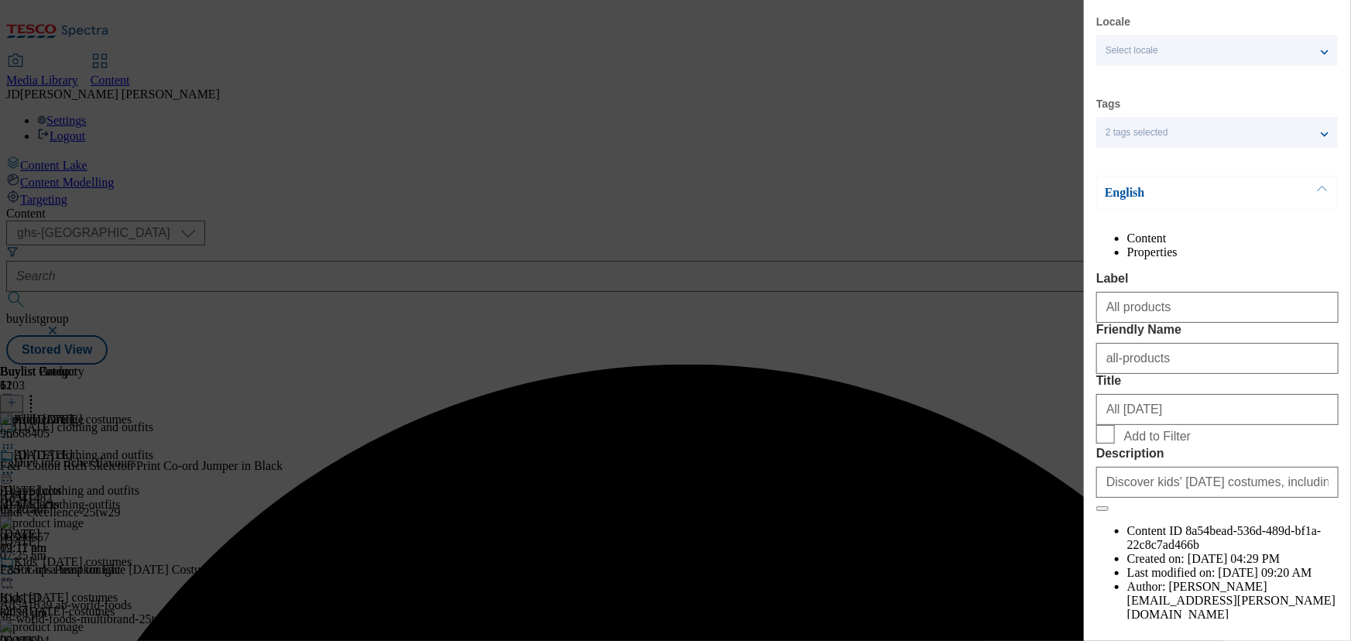
scroll to position [119, 0]
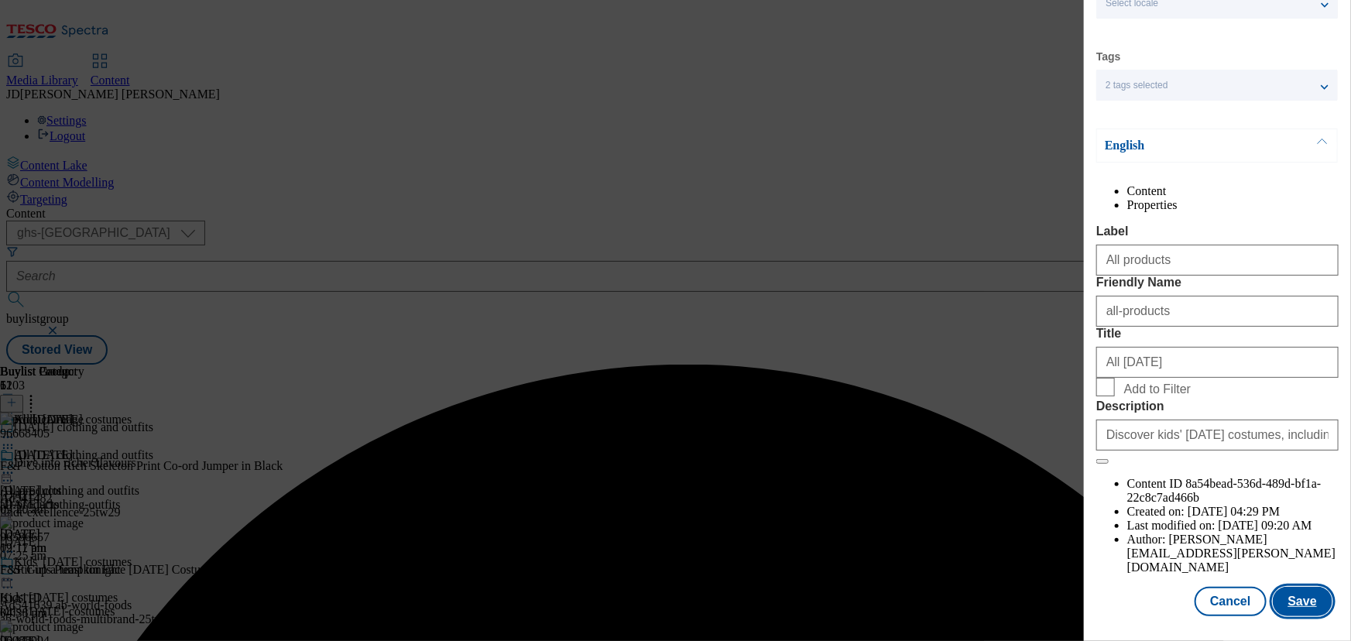
click at [1294, 603] on button "Save" at bounding box center [1303, 601] width 60 height 29
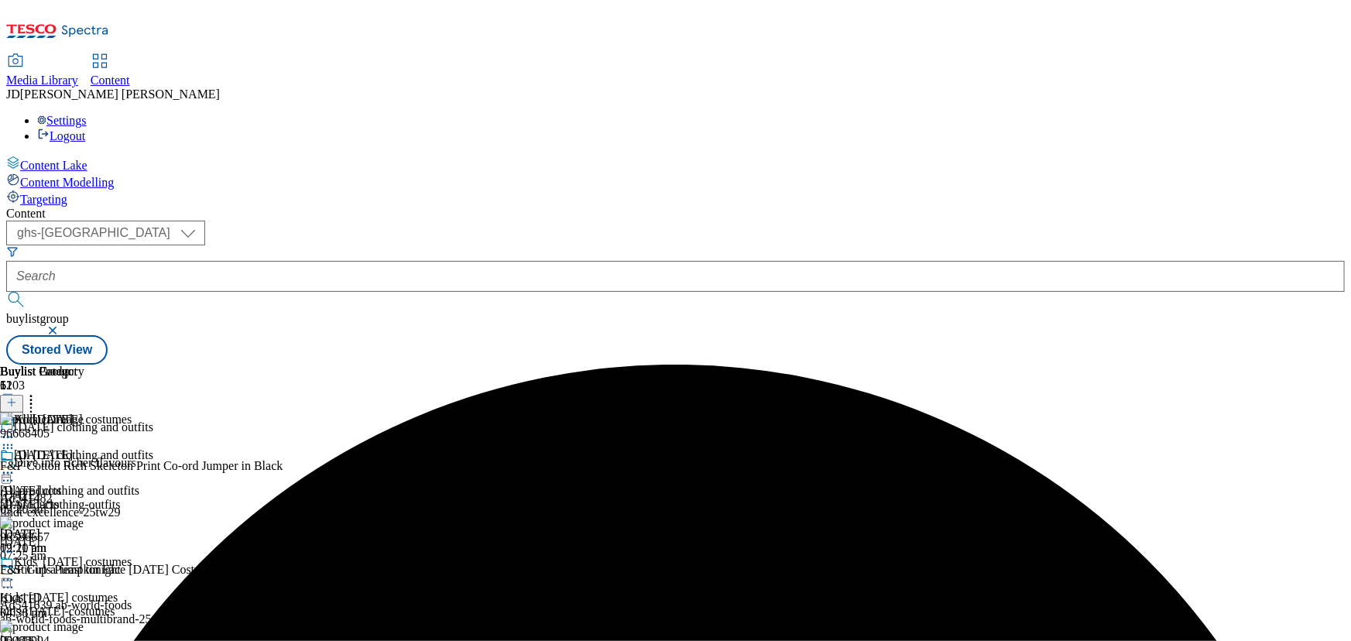
click at [15, 465] on icon at bounding box center [7, 472] width 15 height 15
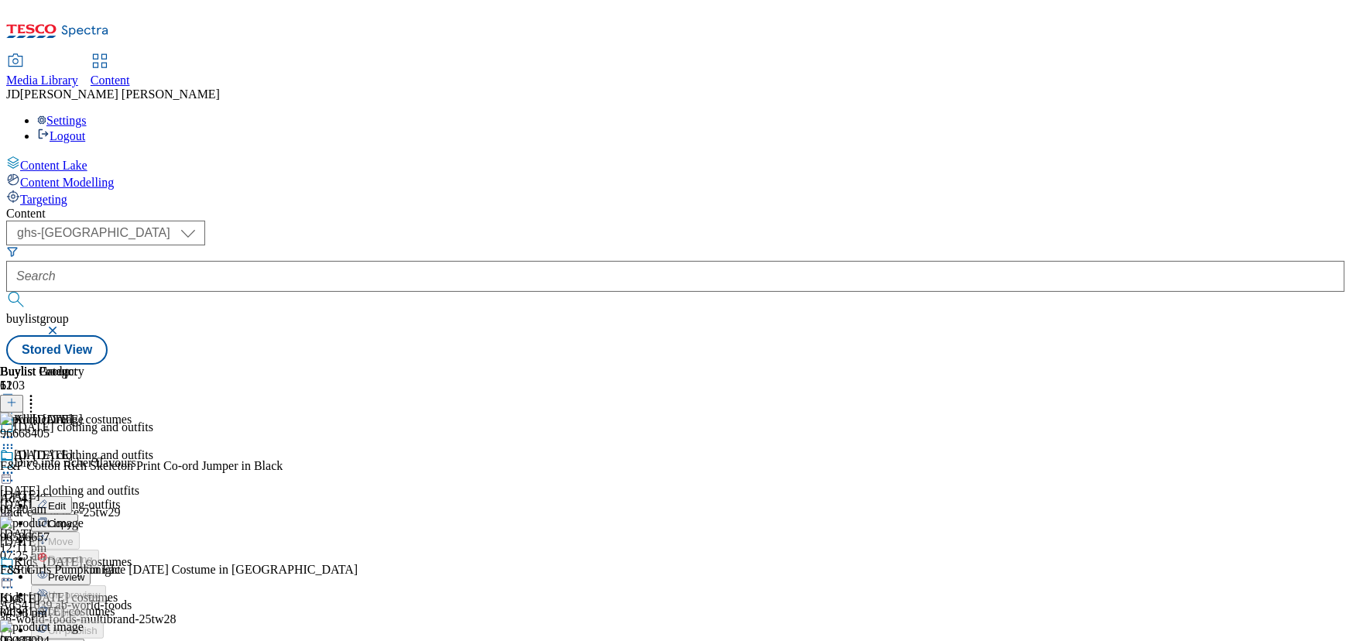
click at [84, 571] on span "Preview" at bounding box center [66, 577] width 36 height 12
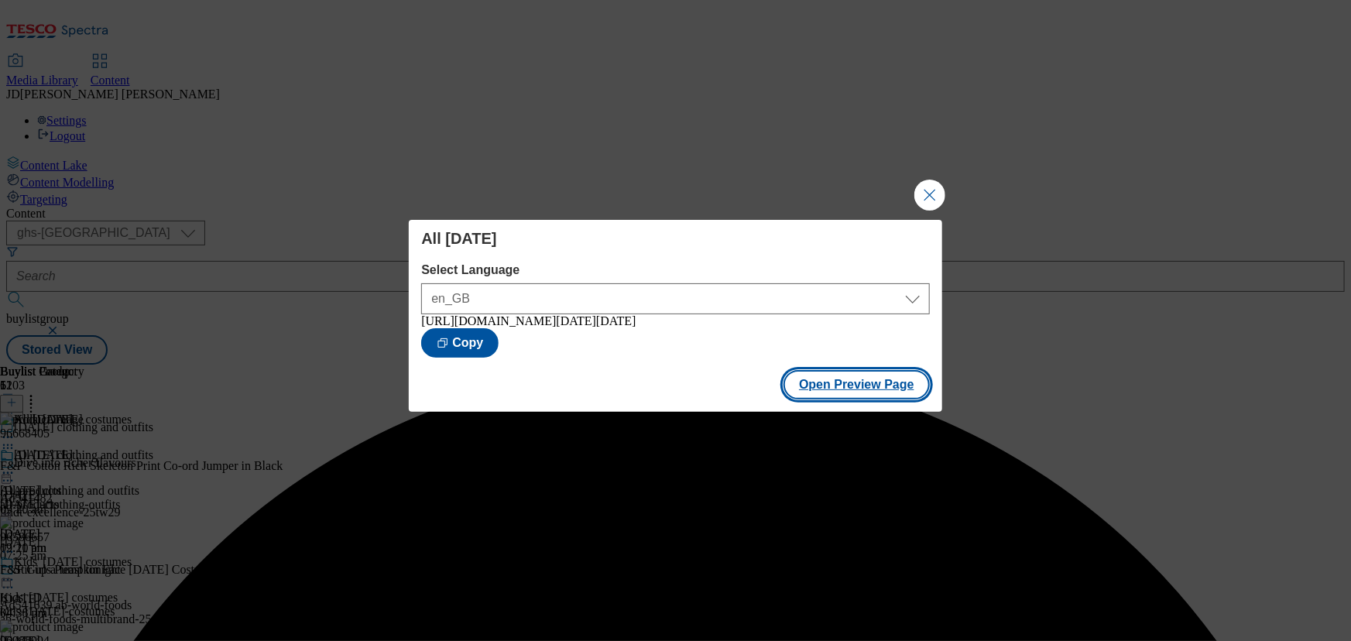
click at [828, 389] on button "Open Preview Page" at bounding box center [856, 384] width 146 height 29
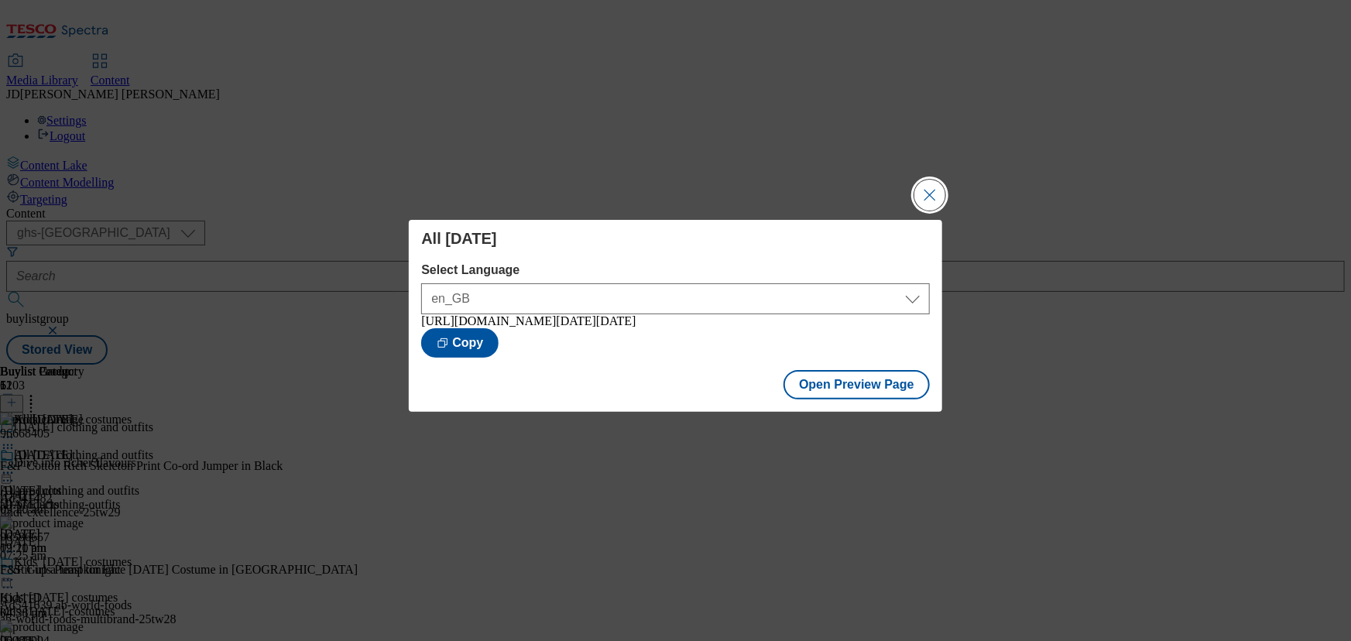
click at [921, 197] on button "Close Modal" at bounding box center [929, 195] width 31 height 31
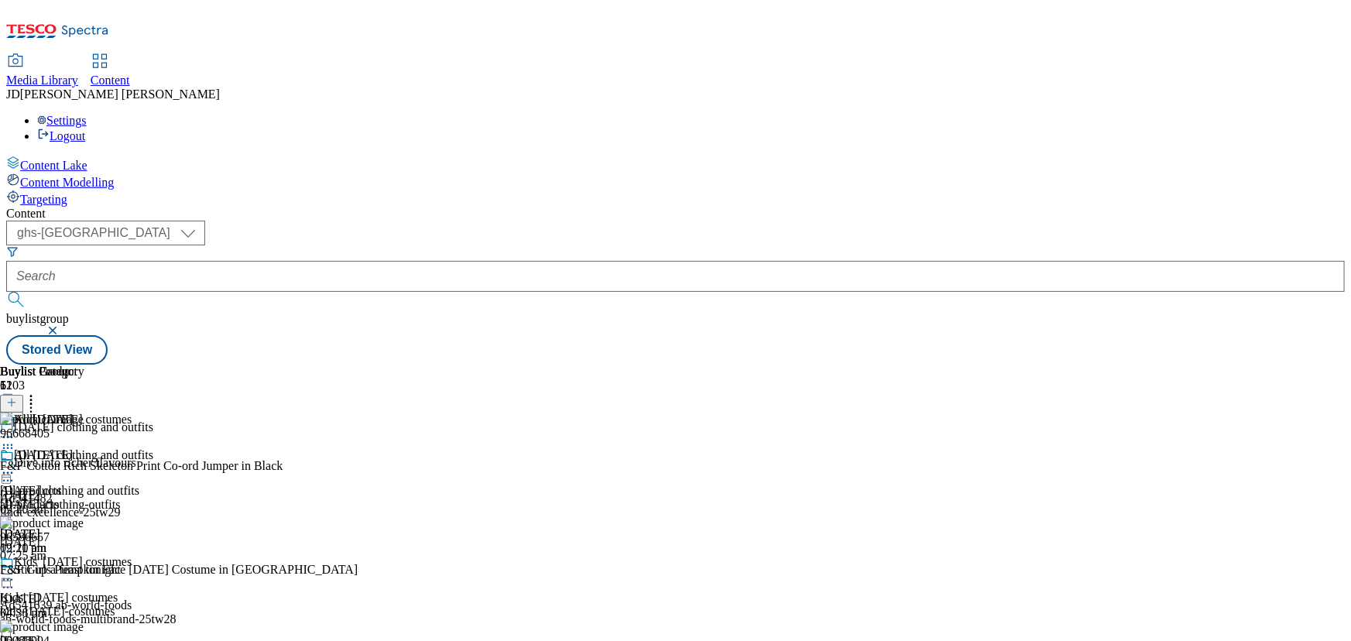
scroll to position [0, 0]
click at [15, 465] on icon at bounding box center [7, 472] width 15 height 15
click at [82, 625] on span "Publish" at bounding box center [65, 631] width 34 height 12
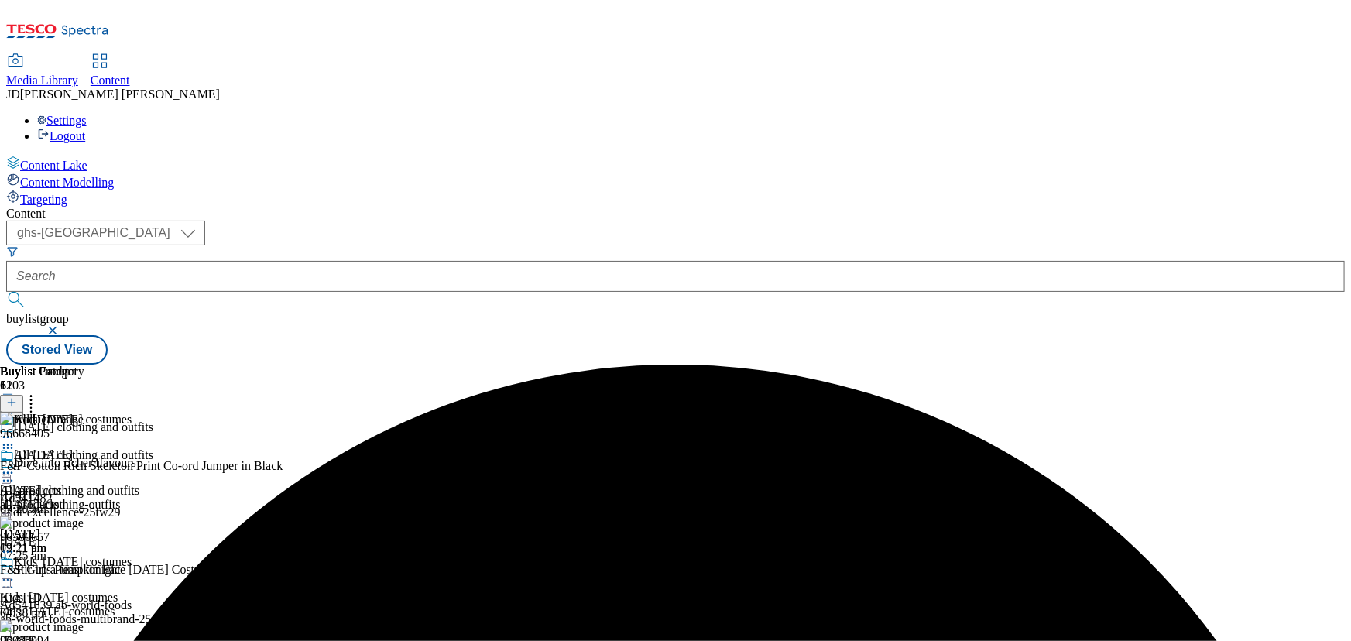
click at [5, 472] on circle at bounding box center [4, 473] width 2 height 2
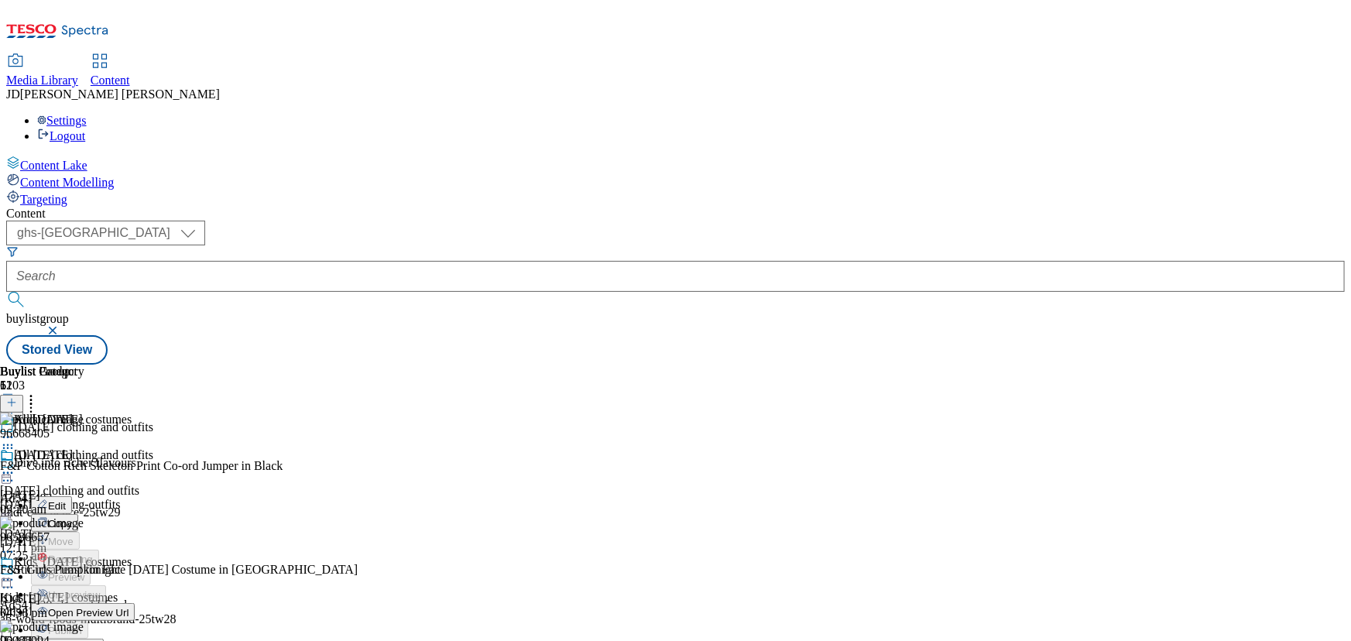
click at [98, 640] on span "Un-publish" at bounding box center [73, 649] width 50 height 12
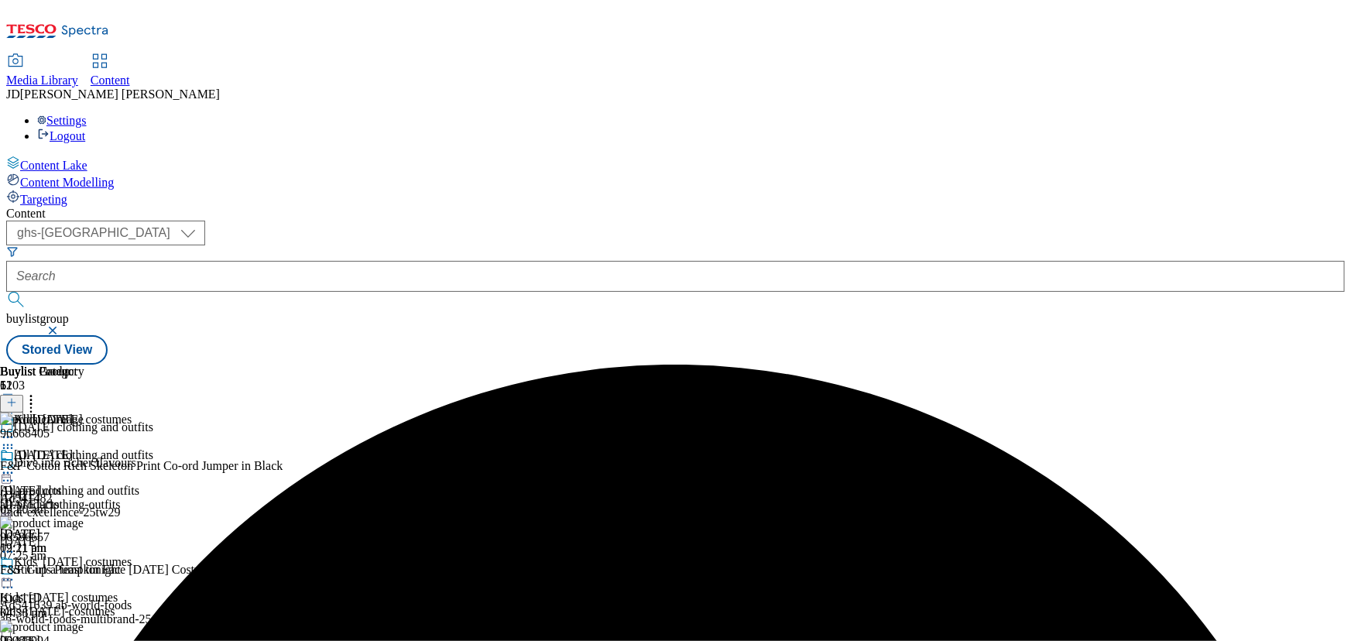
click at [15, 572] on icon at bounding box center [7, 579] width 15 height 15
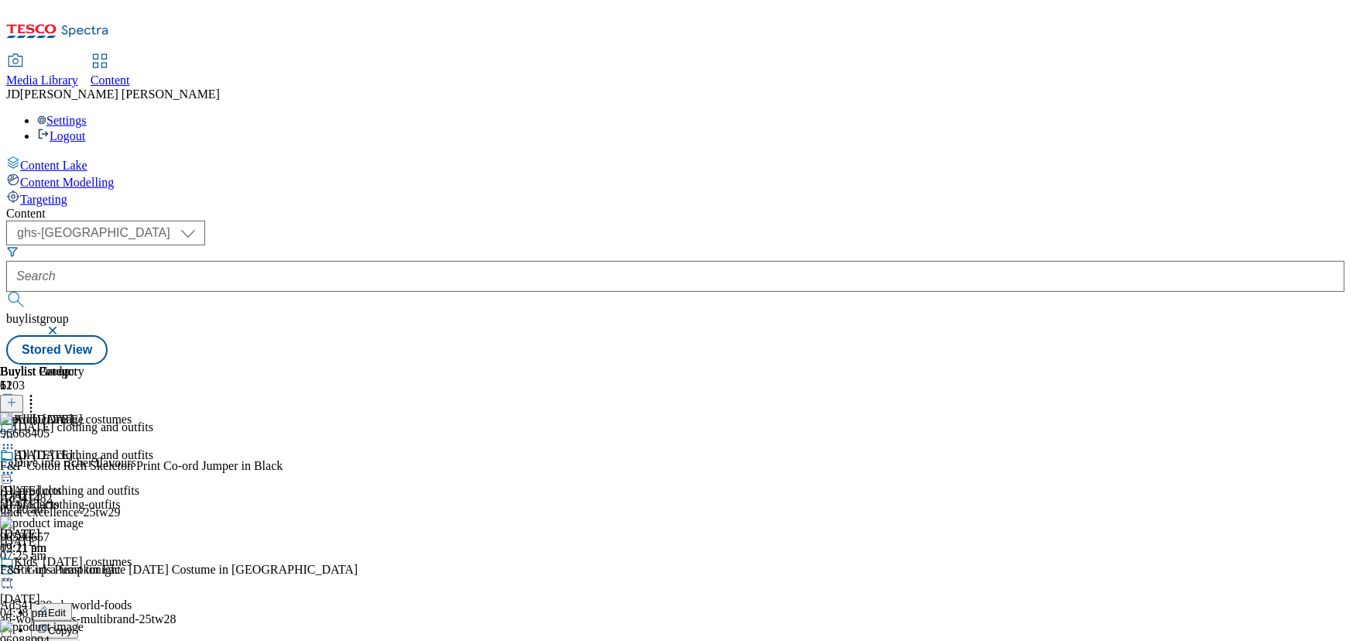
click at [15, 465] on icon at bounding box center [7, 472] width 15 height 15
click at [82, 625] on span "Publish" at bounding box center [65, 631] width 34 height 12
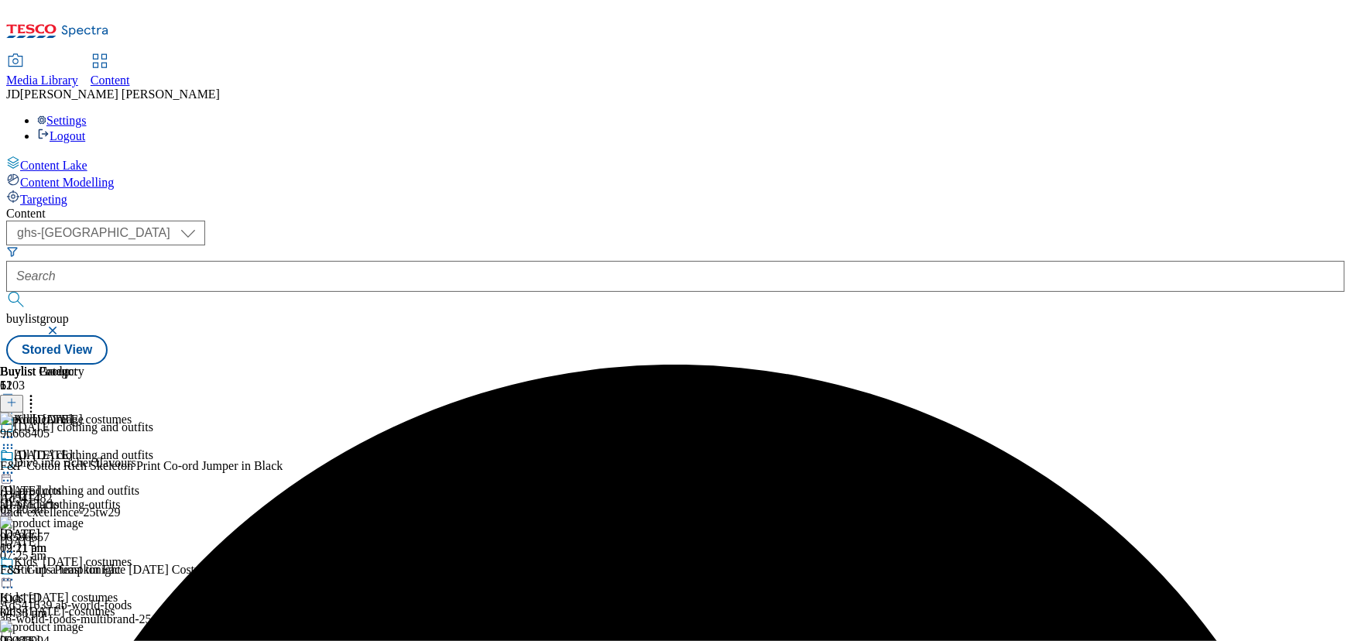
click at [15, 572] on icon at bounding box center [7, 579] width 15 height 15
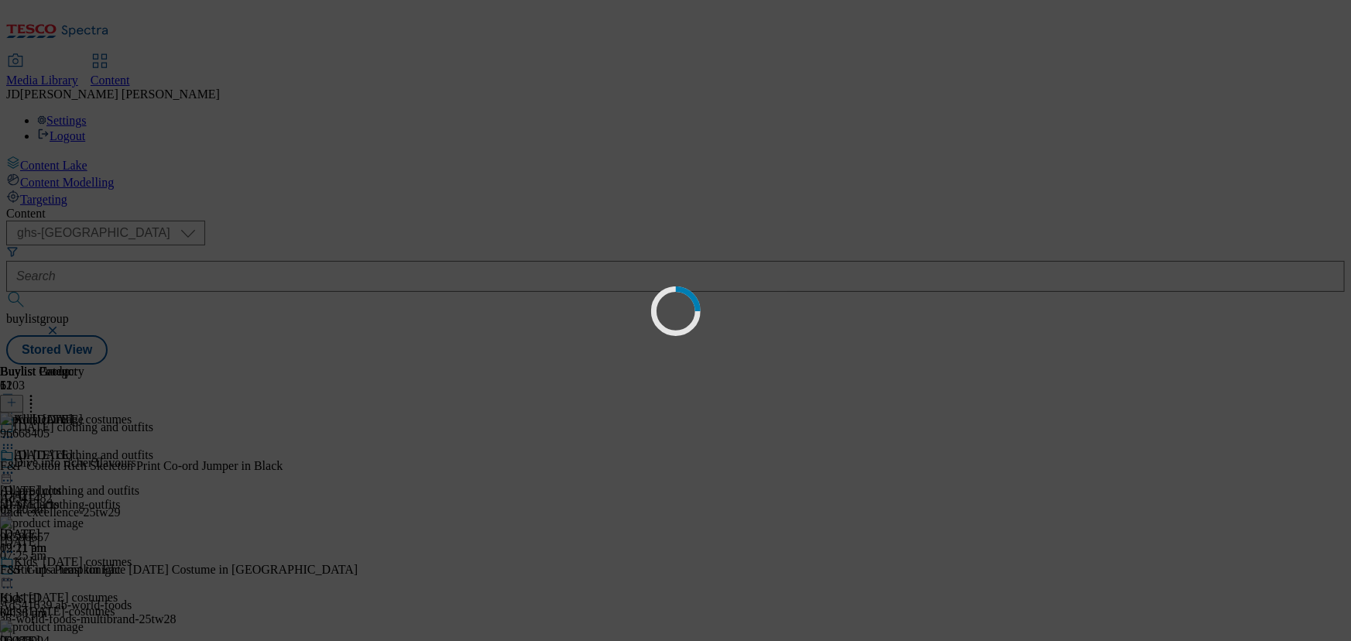
scroll to position [0, 0]
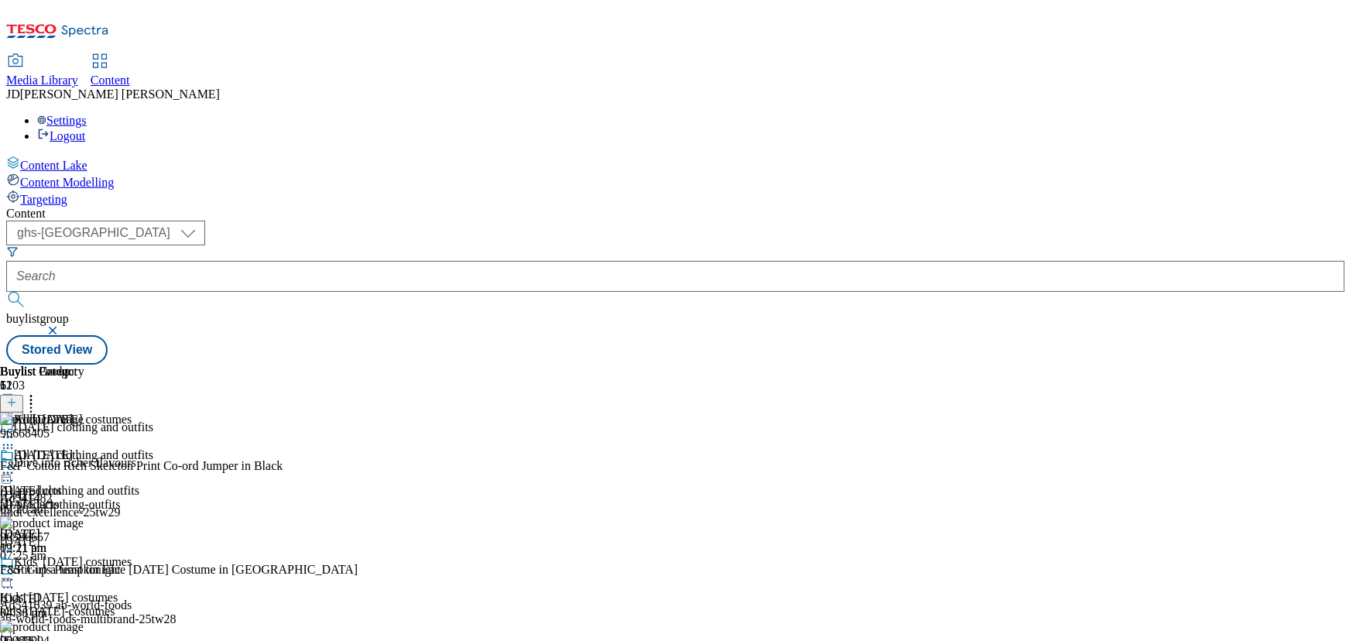
click at [15, 572] on icon at bounding box center [7, 579] width 15 height 15
click at [84, 524] on div "All [DATE] All products all-products [DATE] 09:21 am" at bounding box center [42, 501] width 84 height 107
click at [15, 465] on icon at bounding box center [7, 472] width 15 height 15
click at [98, 640] on span "Un-publish" at bounding box center [73, 649] width 50 height 12
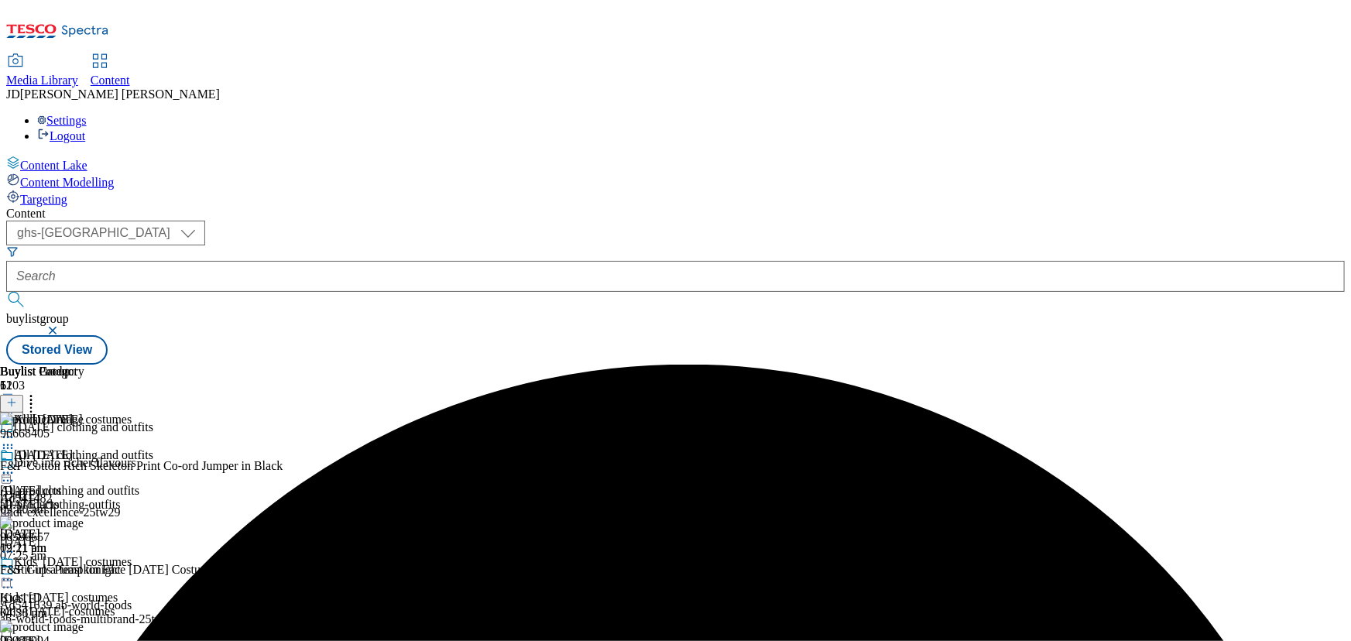
click at [15, 465] on icon at bounding box center [7, 472] width 15 height 15
click at [84, 448] on div "All [DATE] All products all-products [DATE] 09:21 am" at bounding box center [42, 501] width 84 height 107
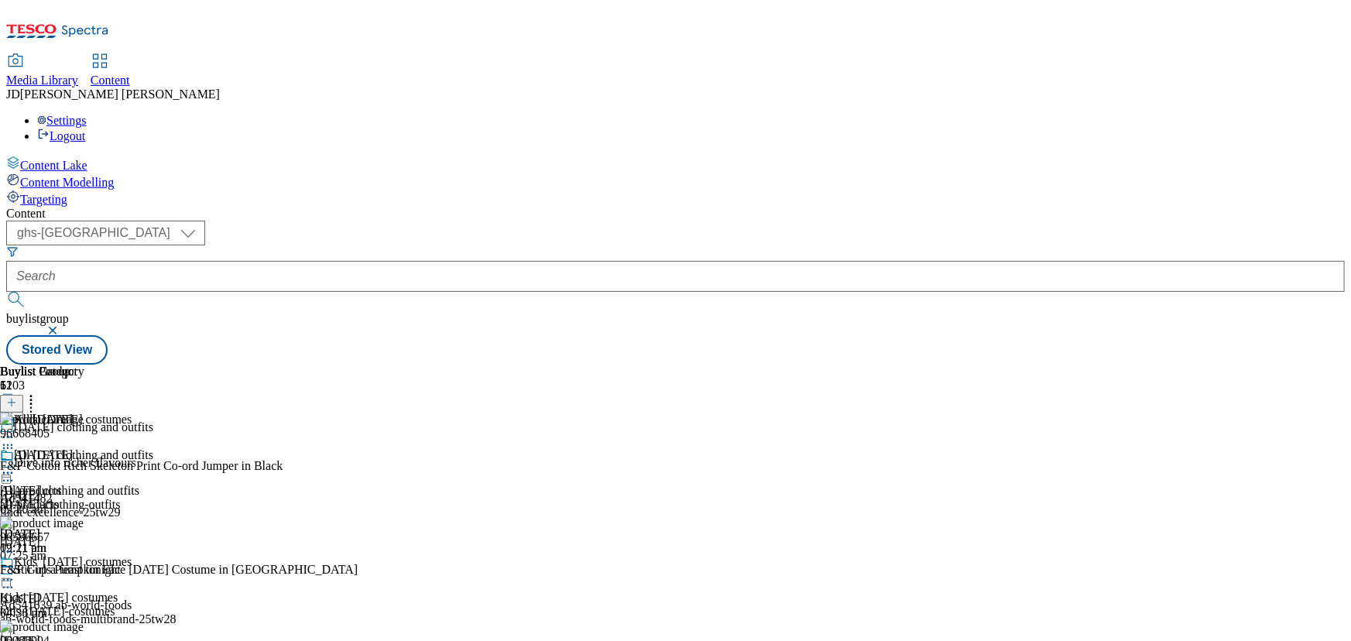
scroll to position [0, 0]
click at [15, 572] on icon at bounding box center [7, 579] width 15 height 15
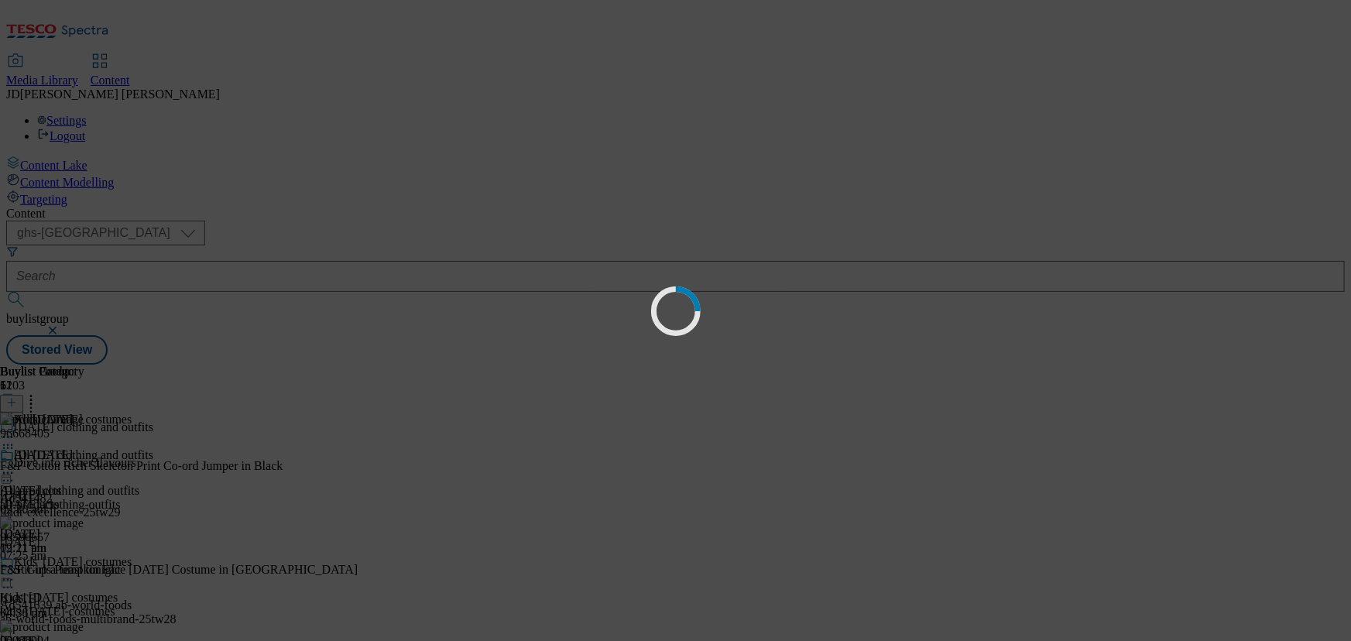
scroll to position [0, 0]
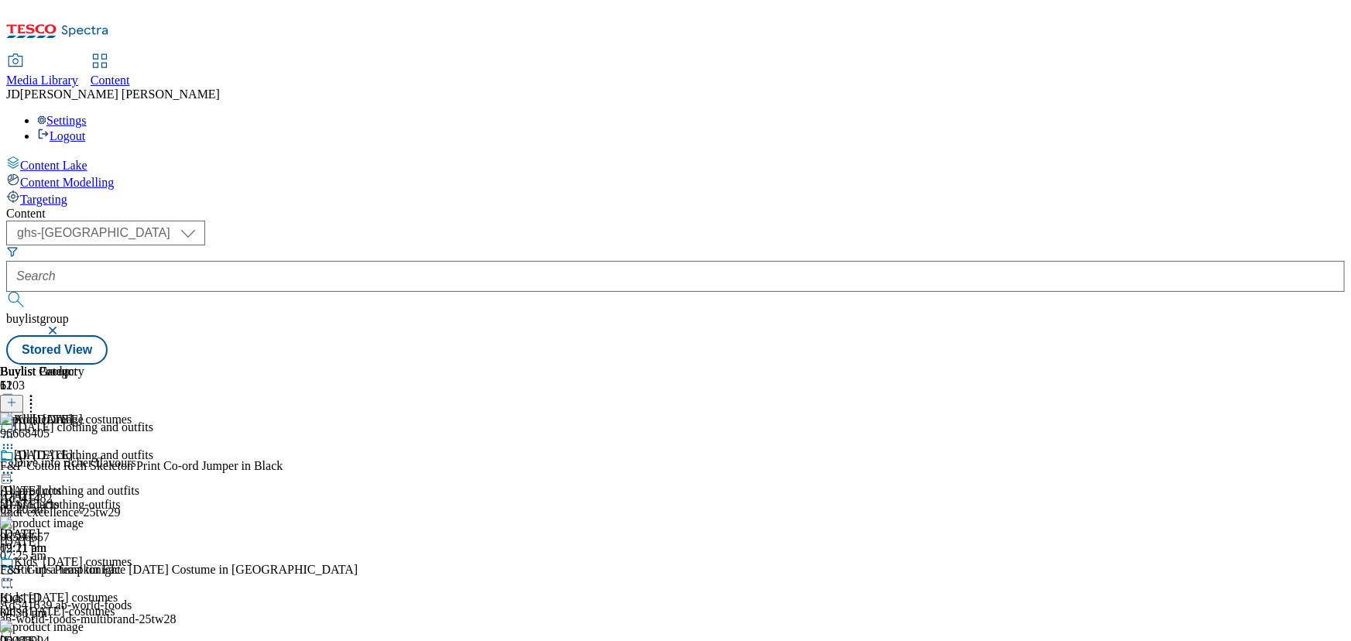
click at [15, 465] on icon at bounding box center [7, 472] width 15 height 15
click at [98, 640] on span "Un-publish" at bounding box center [73, 649] width 50 height 12
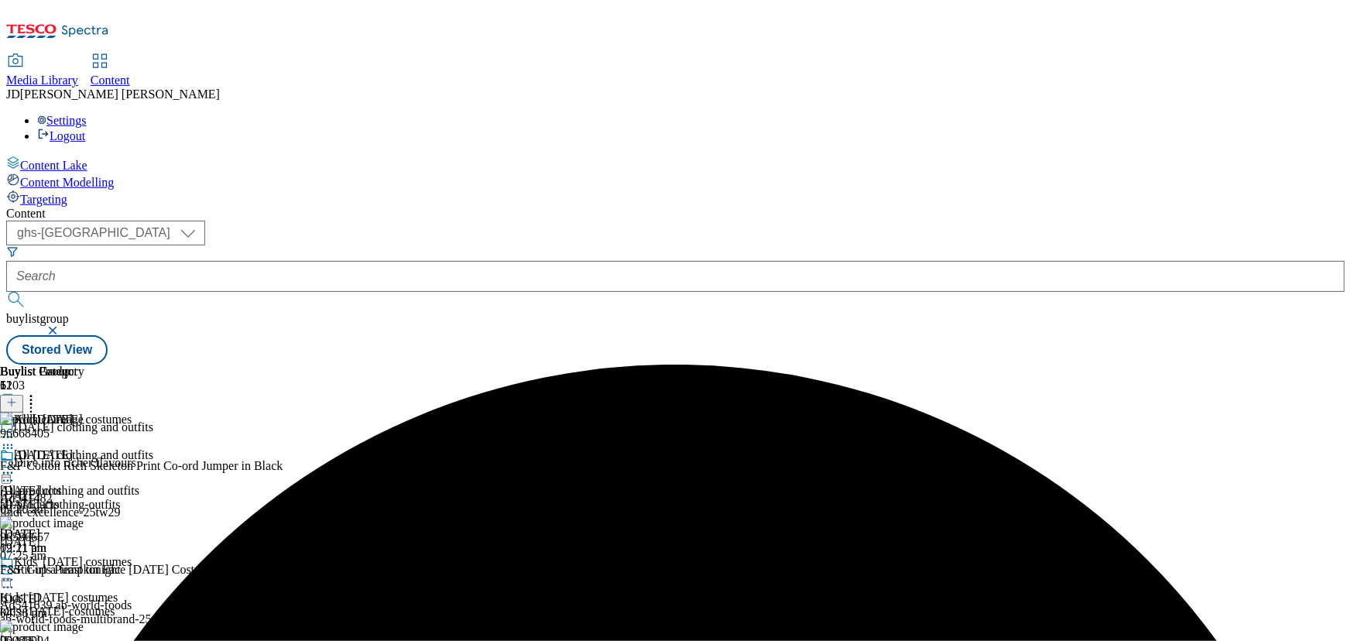
click at [15, 572] on icon at bounding box center [7, 579] width 15 height 15
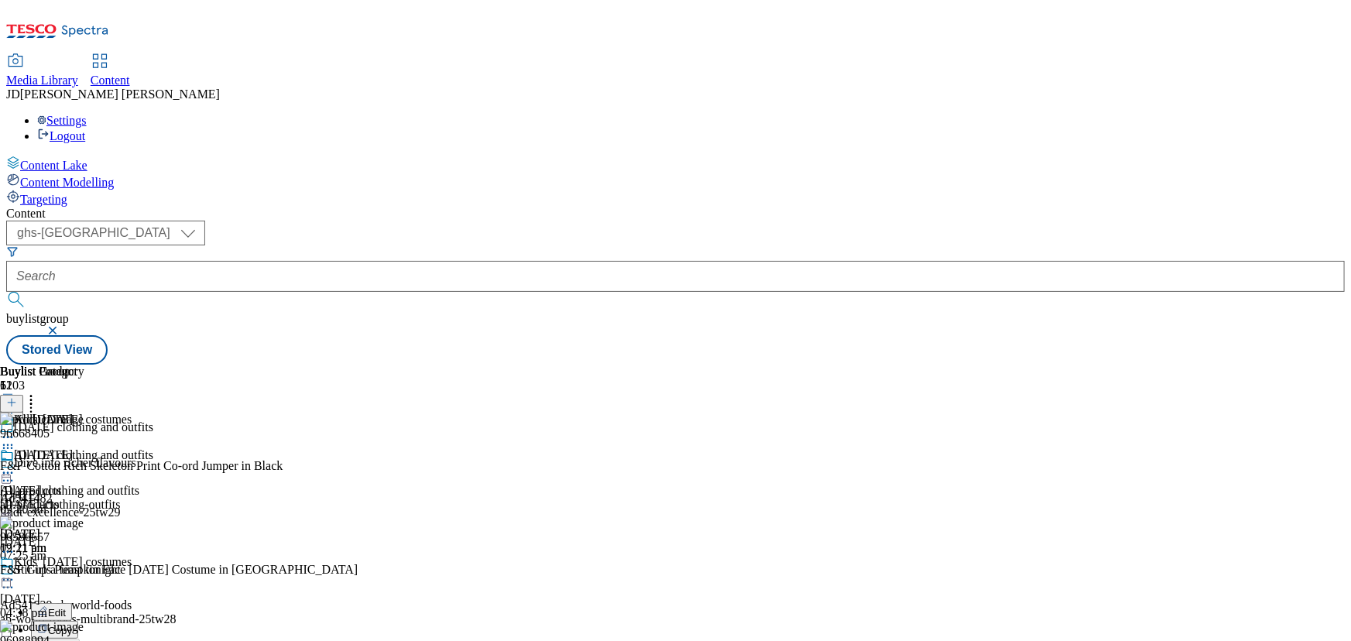
scroll to position [70, 0]
click at [84, 519] on div "All [DATE] All products all-products [DATE] 09:21 am" at bounding box center [42, 501] width 84 height 107
click at [15, 572] on icon at bounding box center [7, 579] width 15 height 15
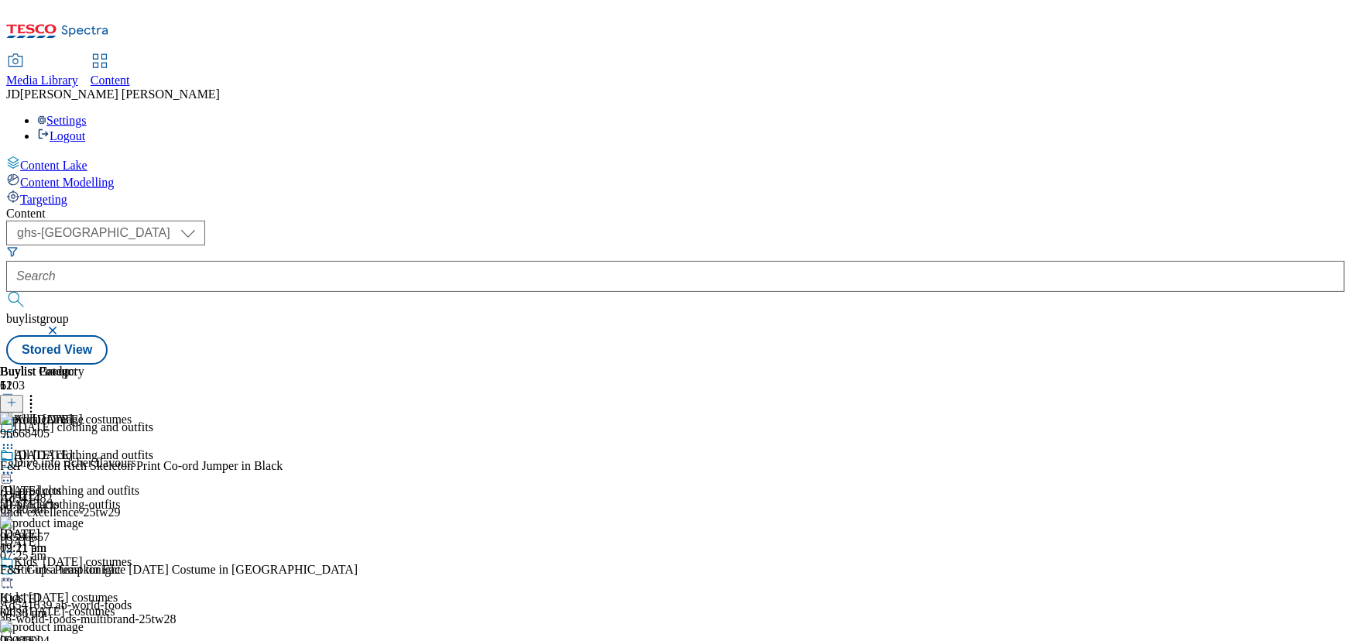
click at [15, 572] on icon at bounding box center [7, 579] width 15 height 15
